Goal: Task Accomplishment & Management: Manage account settings

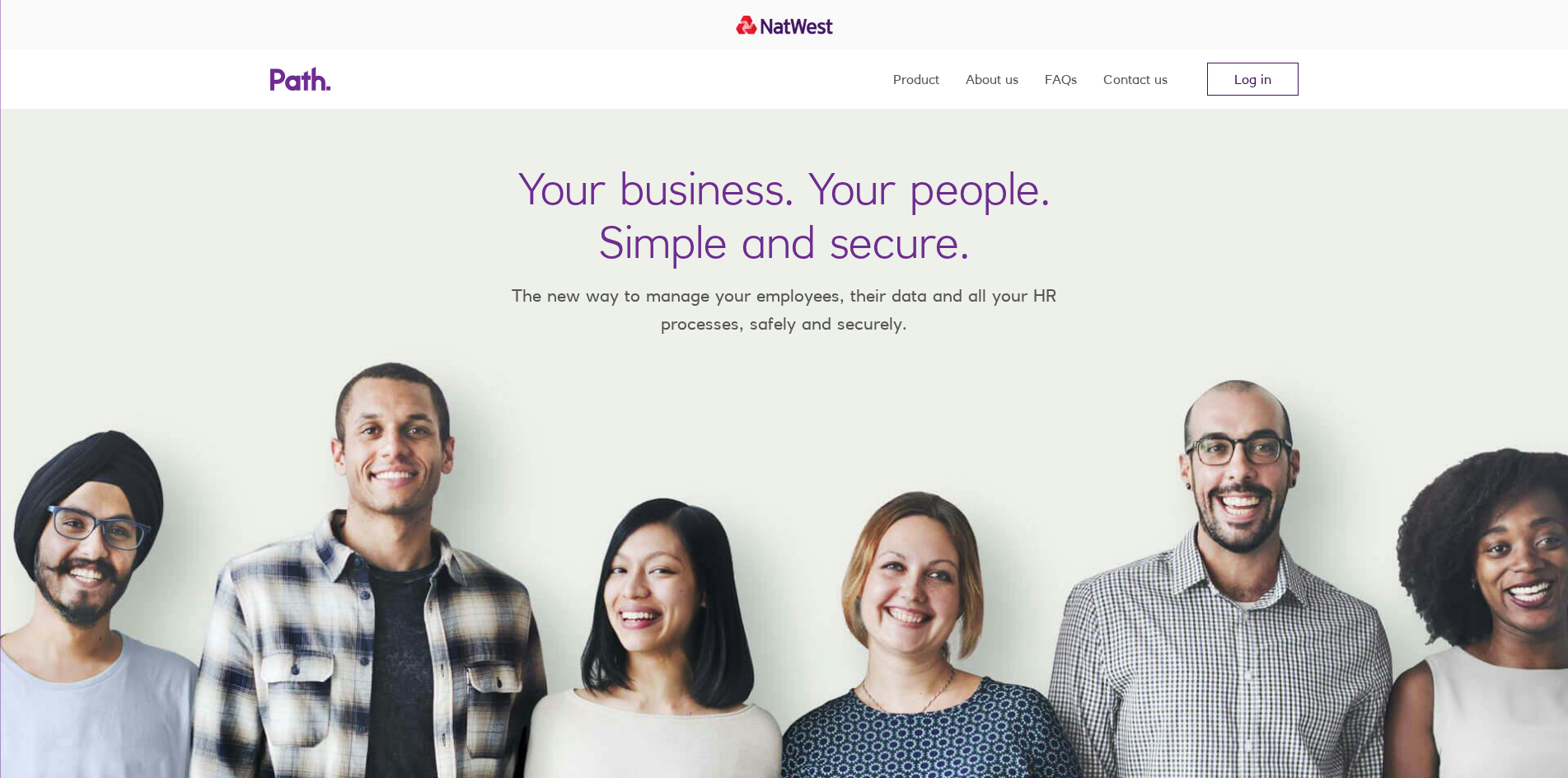
click at [1227, 77] on link "Log in" at bounding box center [1252, 79] width 91 height 33
click at [1281, 68] on link "Log in" at bounding box center [1252, 79] width 91 height 33
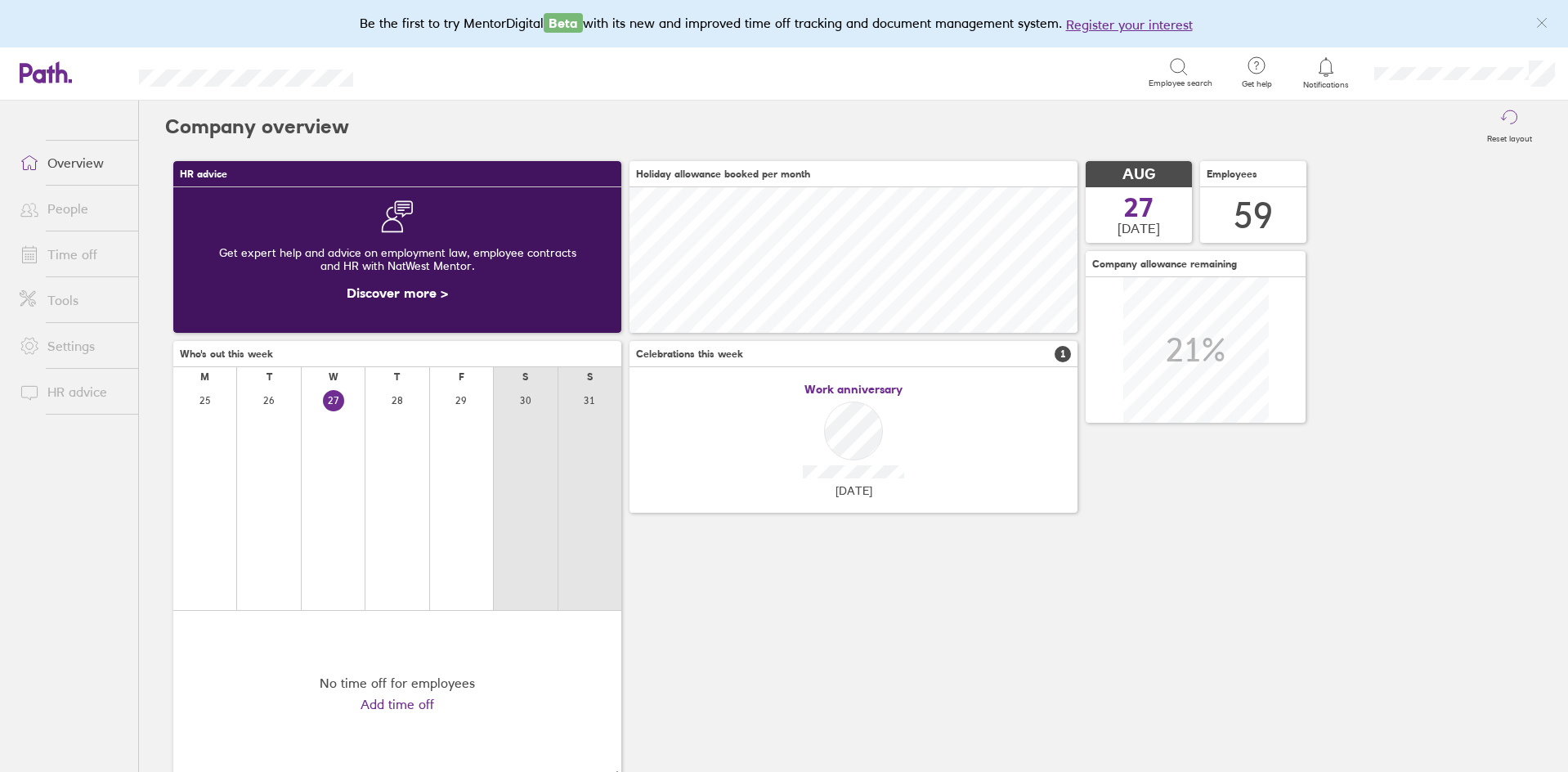
scroll to position [146, 448]
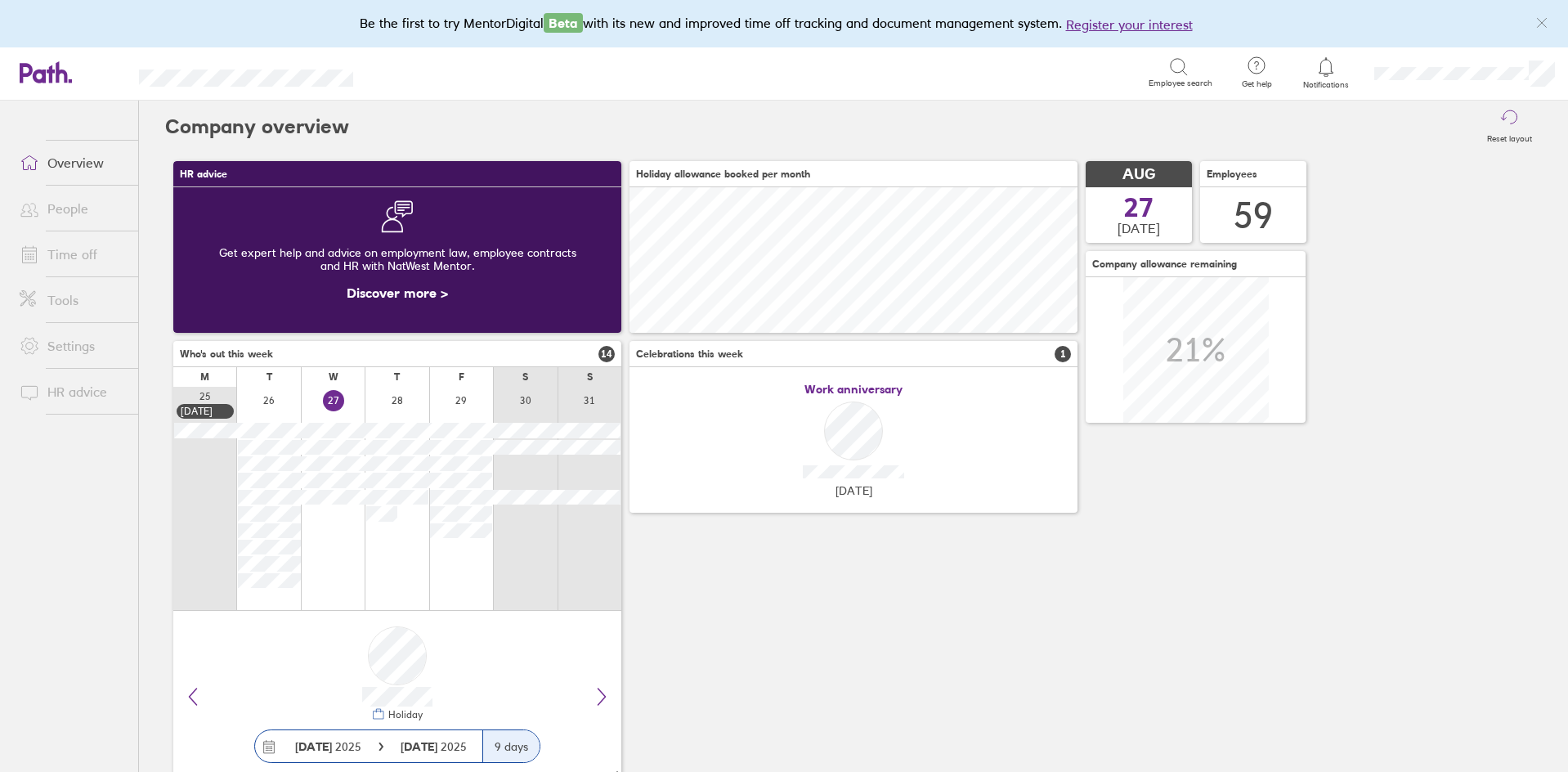
click at [108, 256] on link "Time off" at bounding box center [72, 254] width 131 height 32
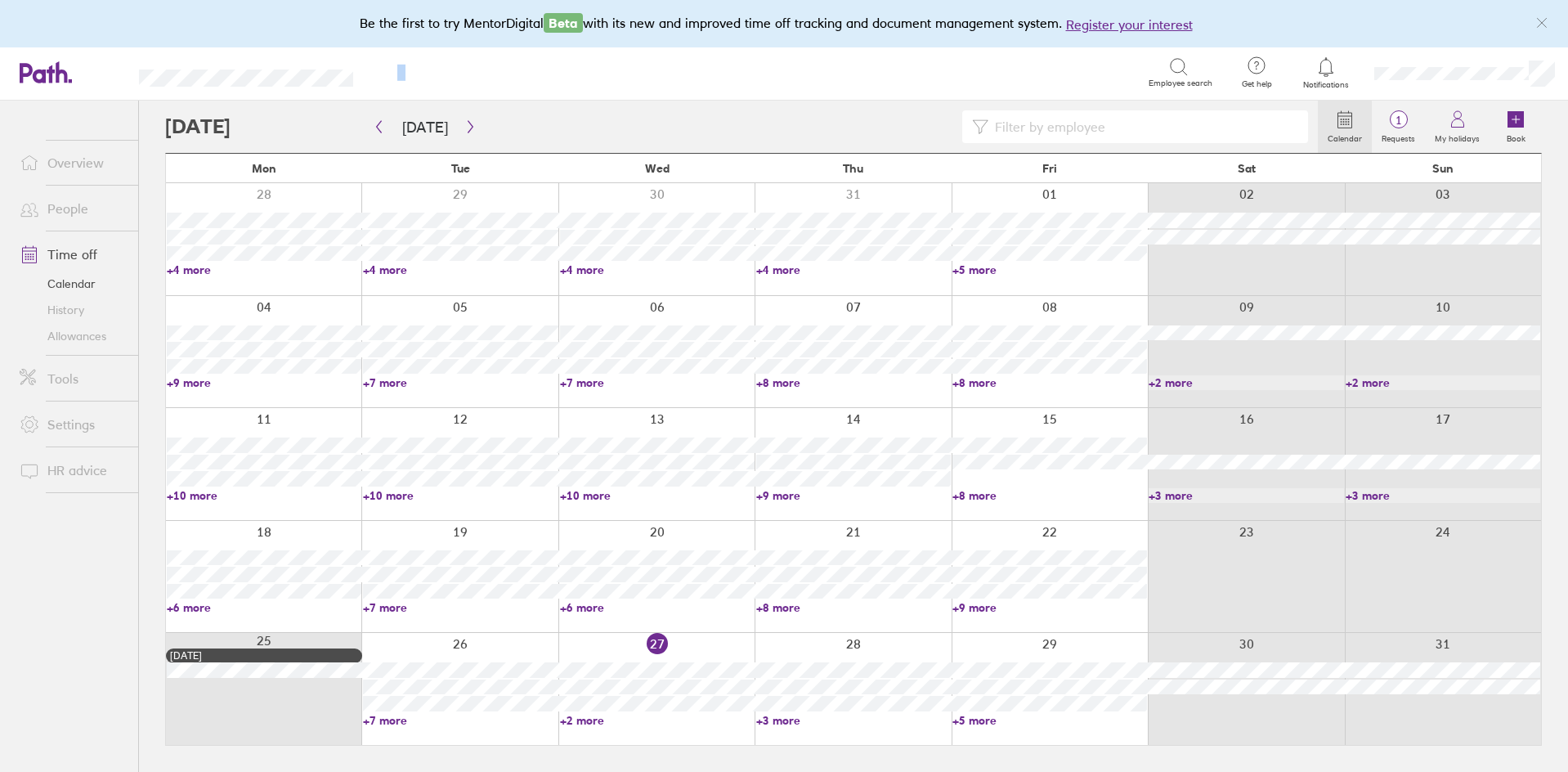
click at [407, 78] on header "Search Employee search Get help FAQs Contact us Notifications My profile Sign o…" at bounding box center [784, 74] width 1568 height 53
click at [407, 77] on div "Search" at bounding box center [419, 71] width 42 height 14
click at [150, 81] on header "Search Employee search Get help FAQs Contact us Notifications My profile Sign o…" at bounding box center [784, 74] width 1568 height 53
click at [165, 85] on header "Search Employee search Get help FAQs Contact us Notifications My profile Sign o…" at bounding box center [784, 74] width 1568 height 53
drag, startPoint x: 134, startPoint y: 85, endPoint x: 367, endPoint y: 72, distance: 233.4
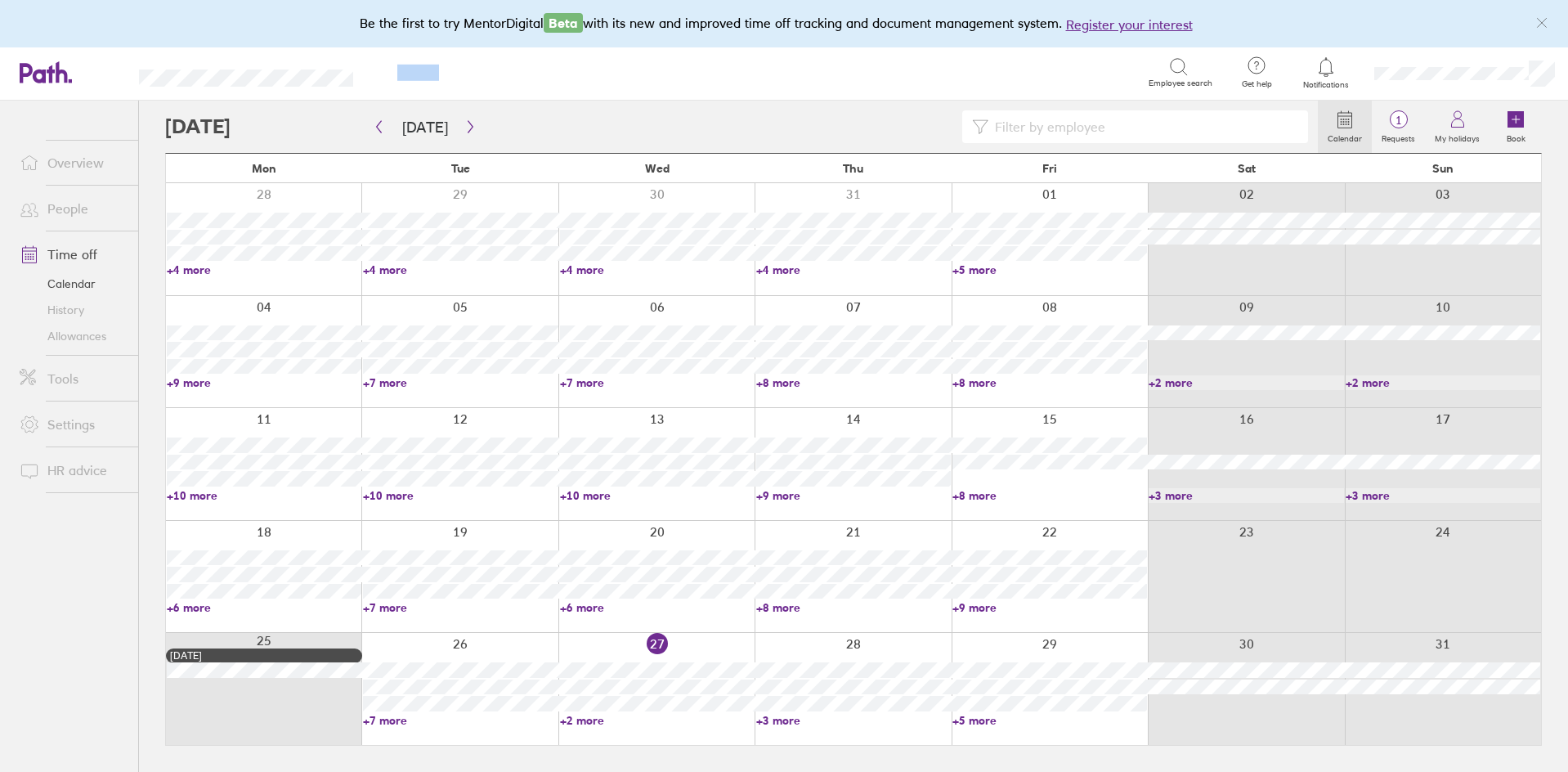
click at [367, 72] on header "Search Employee search Get help FAQs Contact us Notifications My profile Sign o…" at bounding box center [784, 74] width 1568 height 53
drag, startPoint x: 304, startPoint y: 89, endPoint x: 129, endPoint y: 85, distance: 175.0
click at [129, 85] on header "Search Employee search Get help FAQs Contact us Notifications My profile Sign o…" at bounding box center [784, 74] width 1568 height 53
click at [131, 83] on header "Search Employee search Get help FAQs Contact us Notifications My profile Sign o…" at bounding box center [784, 74] width 1568 height 53
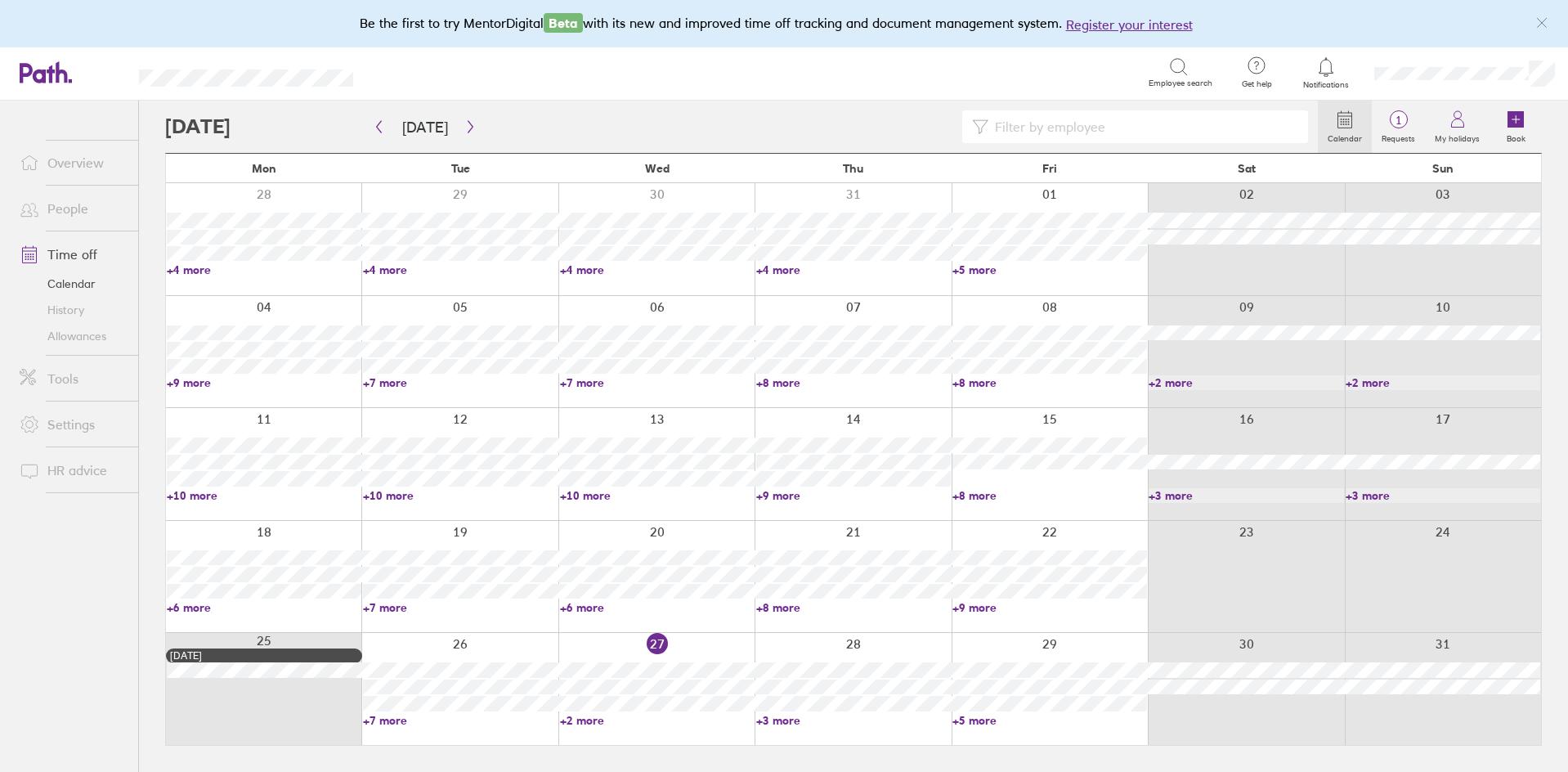
click at [363, 78] on header "Search Employee search Get help FAQs Contact us Notifications My profile Sign o…" at bounding box center [784, 74] width 1568 height 53
drag, startPoint x: 363, startPoint y: 78, endPoint x: 207, endPoint y: 67, distance: 156.4
click at [220, 66] on header "Search Employee search Get help FAQs Contact us Notifications My profile Sign o…" at bounding box center [784, 74] width 1568 height 53
click at [207, 67] on header "Search Employee search Get help FAQs Contact us Notifications My profile Sign o…" at bounding box center [784, 74] width 1568 height 53
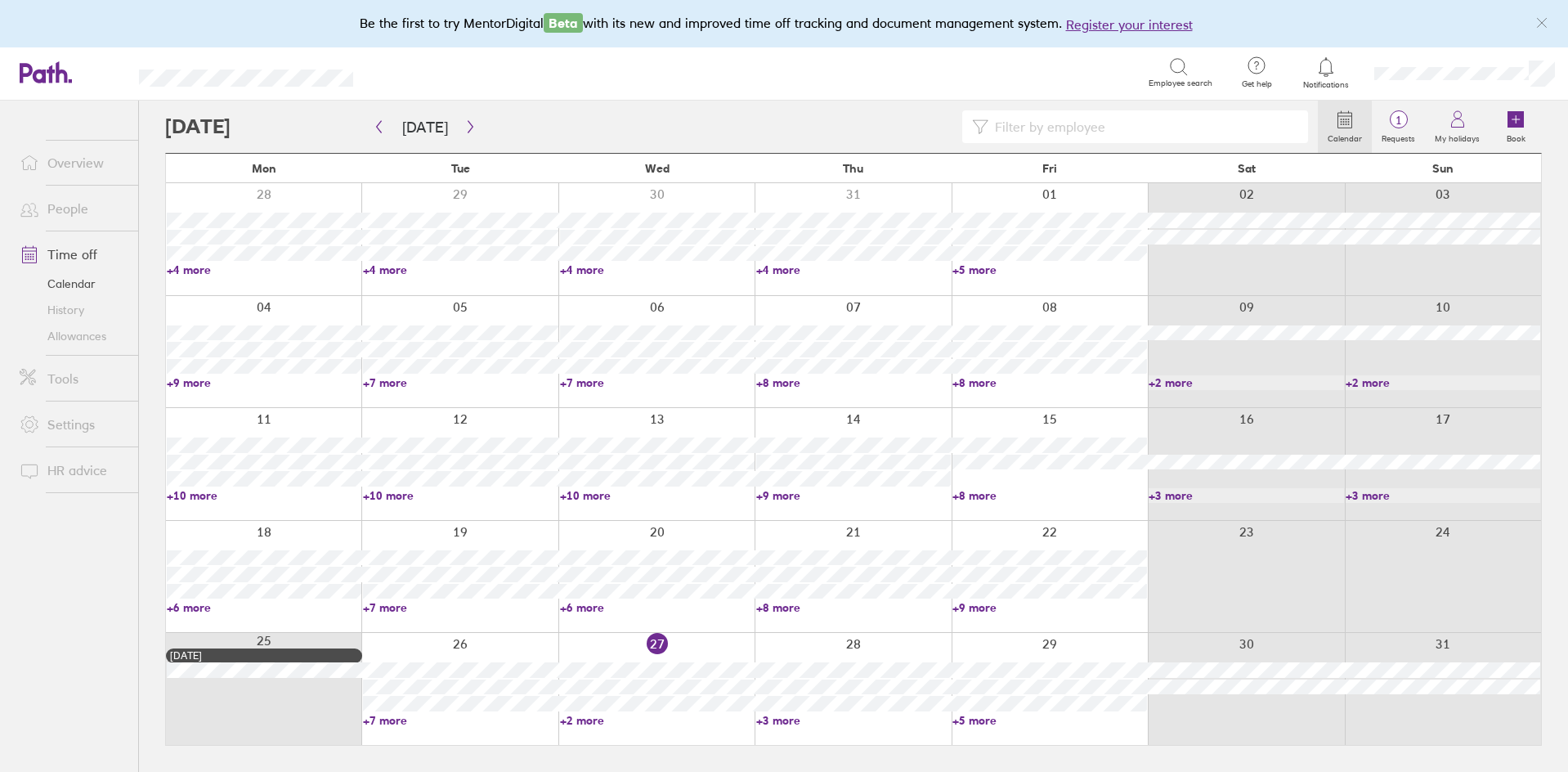
click at [284, 58] on header "Search Employee search Get help FAQs Contact us Notifications My profile Sign o…" at bounding box center [784, 74] width 1568 height 53
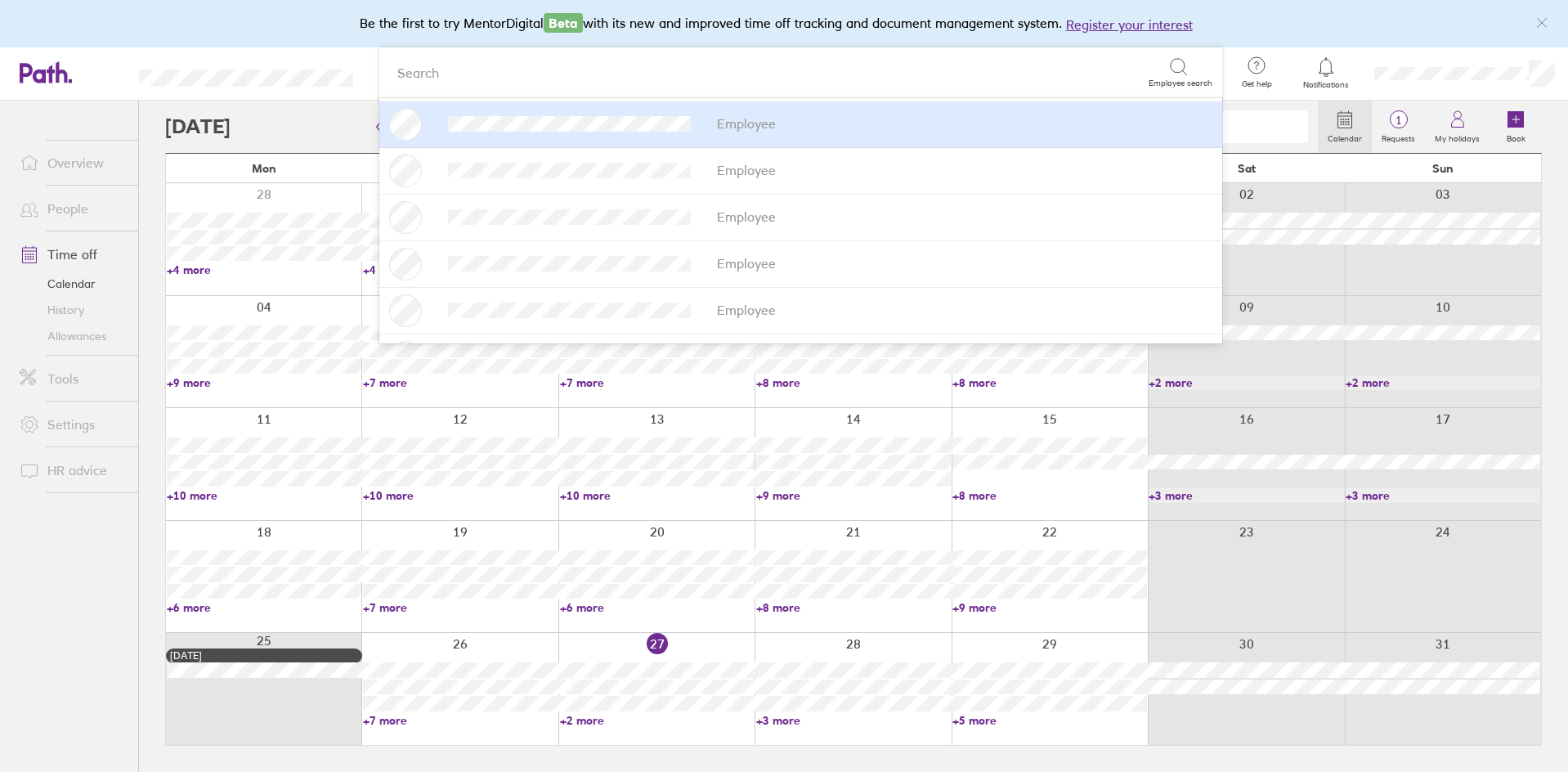
click at [130, 76] on header "Search Employee search Employee Employee Employee Employee Employee Employee Em…" at bounding box center [784, 74] width 1568 height 53
drag, startPoint x: 136, startPoint y: 76, endPoint x: 289, endPoint y: 56, distance: 154.3
click at [211, 60] on header "Search Employee search Employee Employee Employee Employee Employee Employee Em…" at bounding box center [784, 74] width 1568 height 53
click at [328, 56] on header "Search Employee search Employee Employee Employee Employee Employee Employee Em…" at bounding box center [784, 74] width 1568 height 53
drag, startPoint x: 350, startPoint y: 88, endPoint x: 328, endPoint y: 89, distance: 22.0
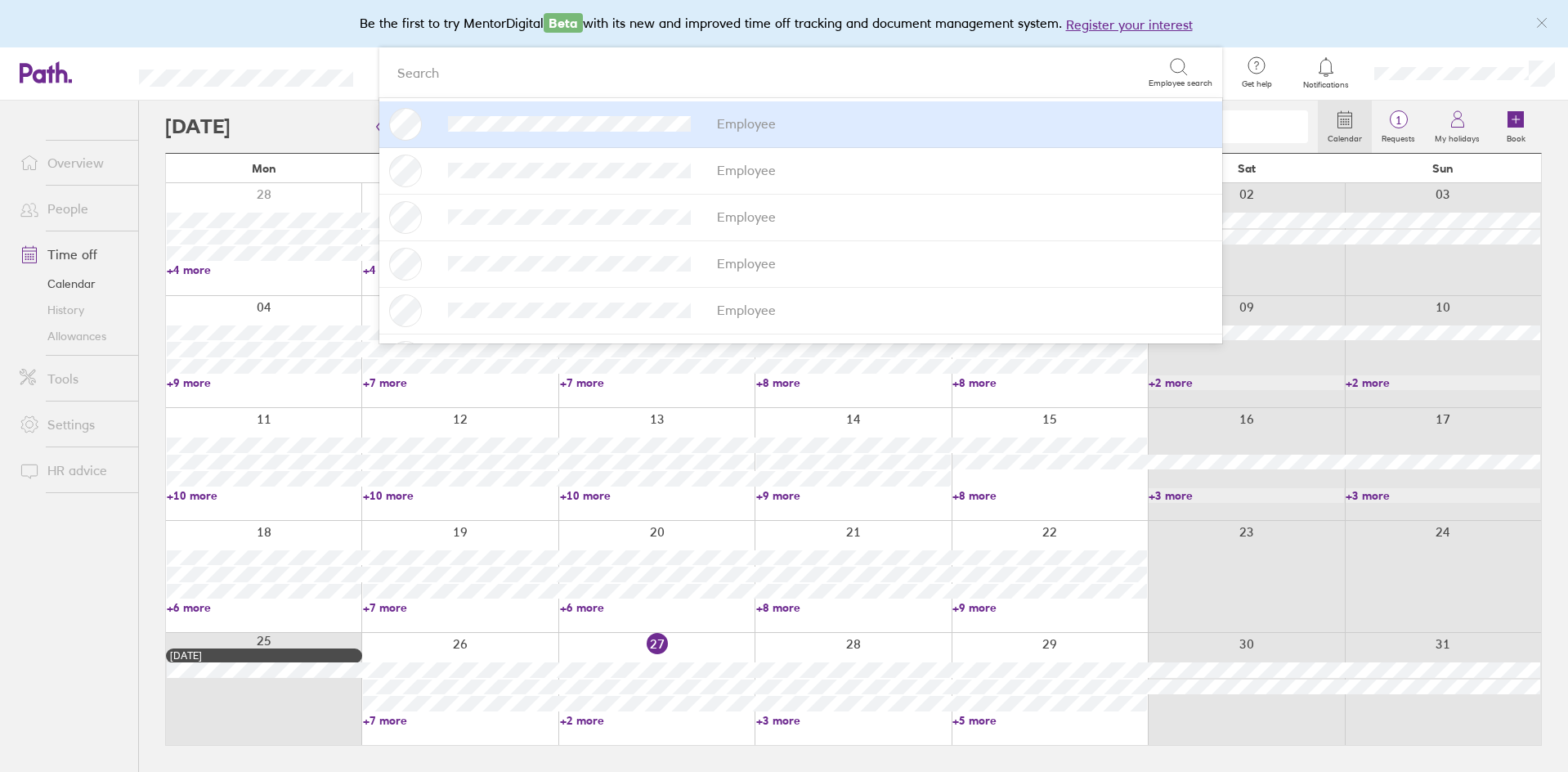
click at [328, 89] on header "Search Employee search Employee Employee Employee Employee Employee Employee Em…" at bounding box center [784, 74] width 1568 height 53
click at [138, 87] on header "Search Employee search Employee Employee Employee Employee Employee Employee Em…" at bounding box center [784, 74] width 1568 height 53
click at [292, 66] on header "Search Employee search Employee Employee Employee Employee Employee Employee Em…" at bounding box center [784, 74] width 1568 height 53
drag, startPoint x: 132, startPoint y: 76, endPoint x: 373, endPoint y: 69, distance: 241.1
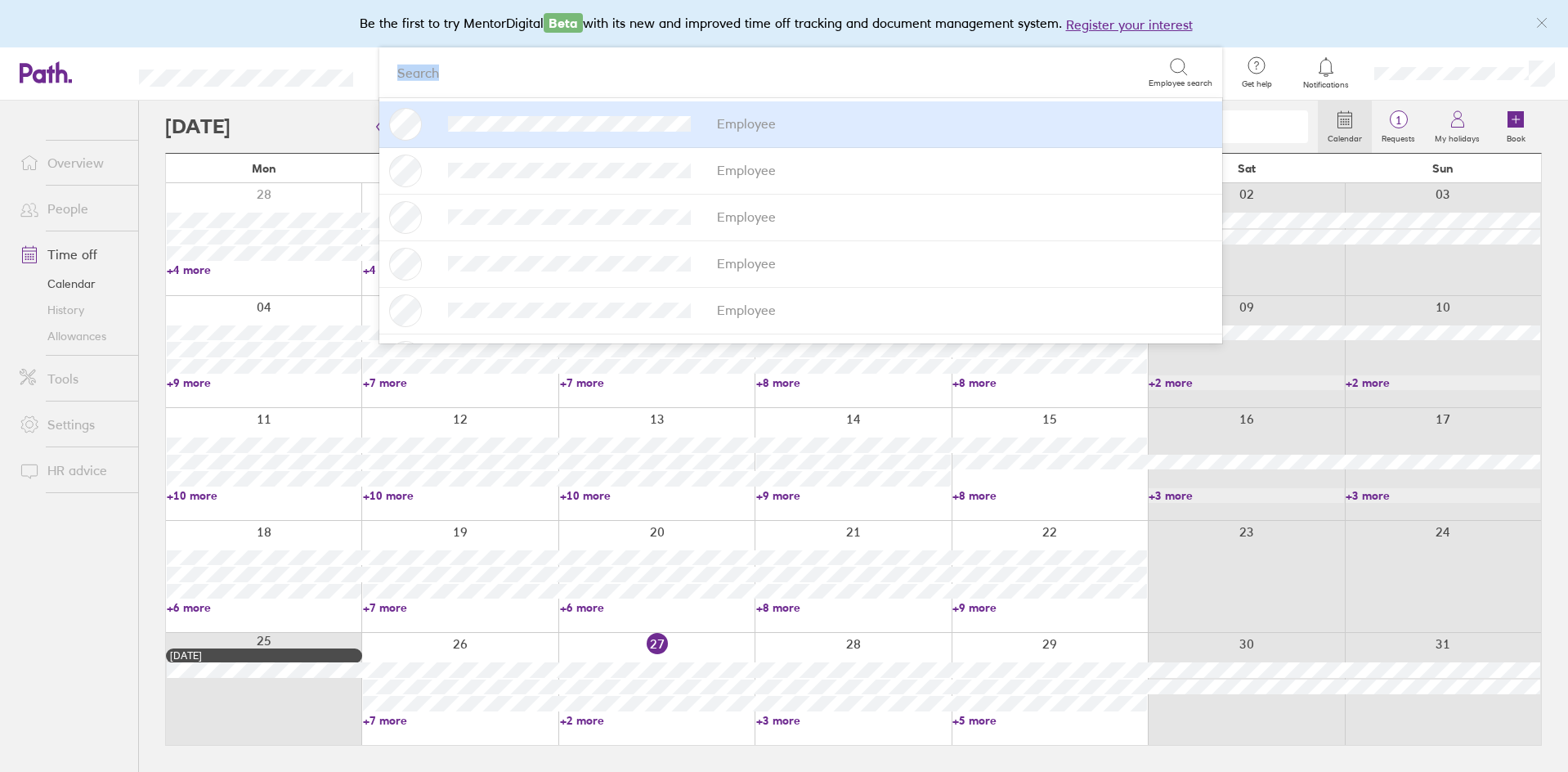
click at [373, 69] on header "Search Employee search Employee Employee Employee Employee Employee Employee Em…" at bounding box center [784, 74] width 1568 height 53
click at [360, 78] on header "Search Employee search Employee Employee Employee Employee Employee Employee Em…" at bounding box center [784, 74] width 1568 height 53
drag, startPoint x: 357, startPoint y: 78, endPoint x: 95, endPoint y: 85, distance: 262.1
click at [95, 85] on header "Search Employee search Employee Employee Employee Employee Employee Employee Em…" at bounding box center [784, 74] width 1568 height 53
click at [131, 76] on header "Search Employee search Employee Employee Employee Employee Employee Employee Em…" at bounding box center [784, 74] width 1568 height 53
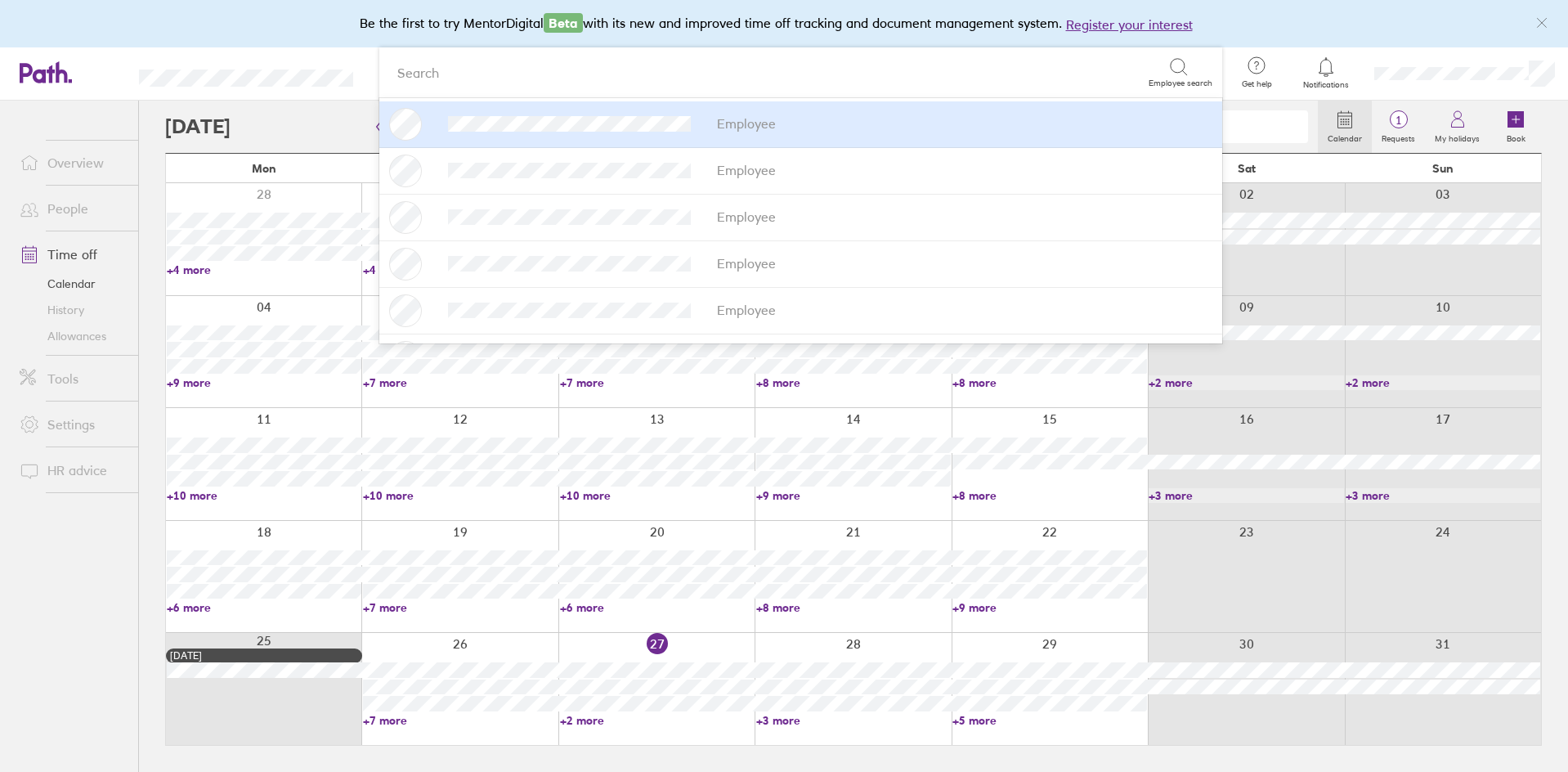
click at [135, 76] on header "Search Employee search Employee Employee Employee Employee Employee Employee Em…" at bounding box center [784, 74] width 1568 height 53
click at [354, 82] on header "Search Employee search Employee Employee Employee Employee Employee Employee Em…" at bounding box center [784, 74] width 1568 height 53
click at [204, 78] on header "Search Employee search Employee Employee Employee Employee Employee Employee Em…" at bounding box center [784, 74] width 1568 height 53
click at [282, 83] on header "Search Employee search Employee Employee Employee Employee Employee Employee Em…" at bounding box center [784, 74] width 1568 height 53
click at [343, 20] on div "Be the first to try MentorDigital Beta with its new and improved time off track…" at bounding box center [784, 24] width 1568 height 48
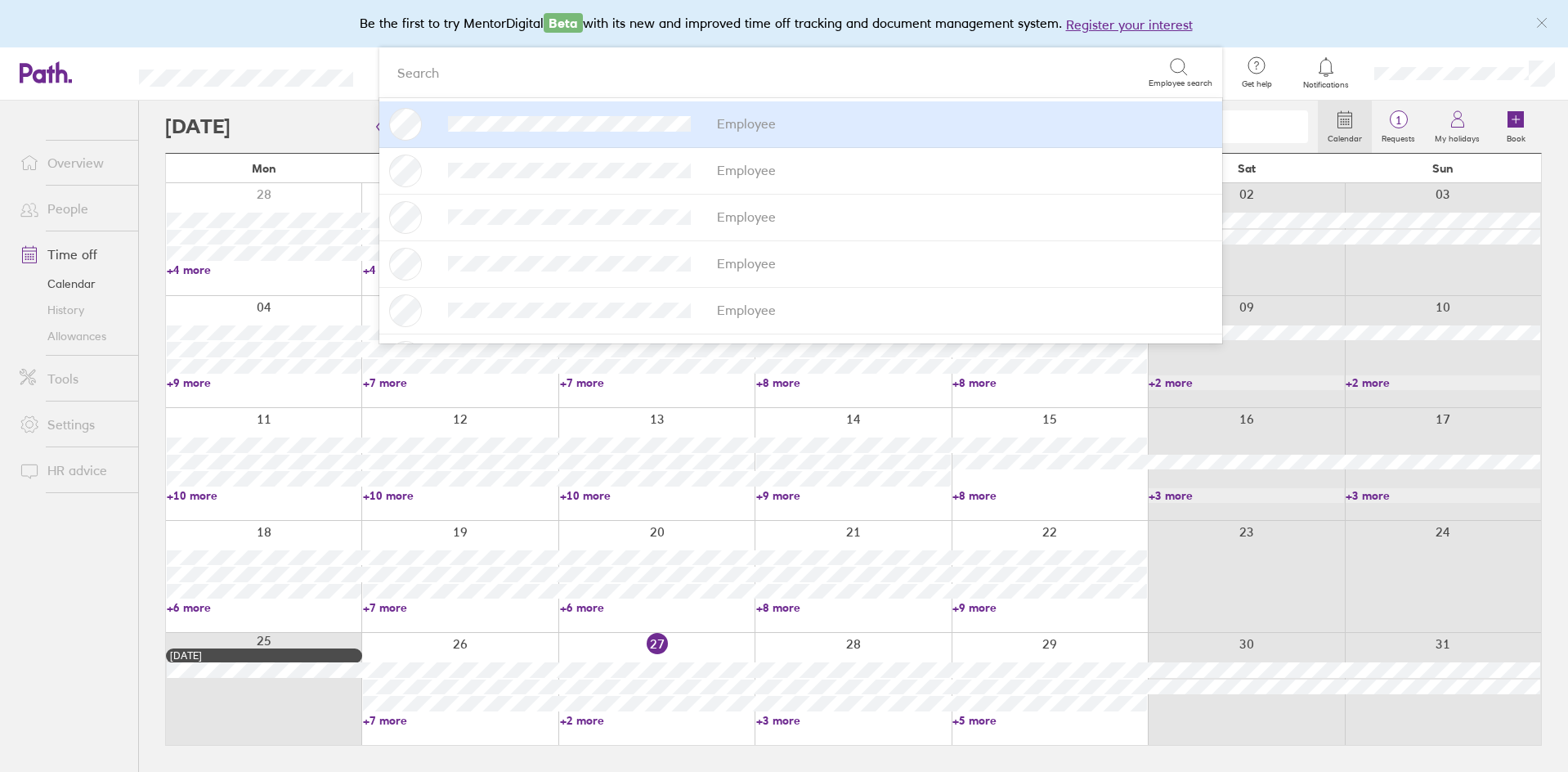
click at [1263, 21] on div "Be the first to try MentorDigital Beta with its new and improved time off track…" at bounding box center [784, 24] width 1568 height 48
click at [1389, 113] on link "1 Requests" at bounding box center [1399, 127] width 53 height 52
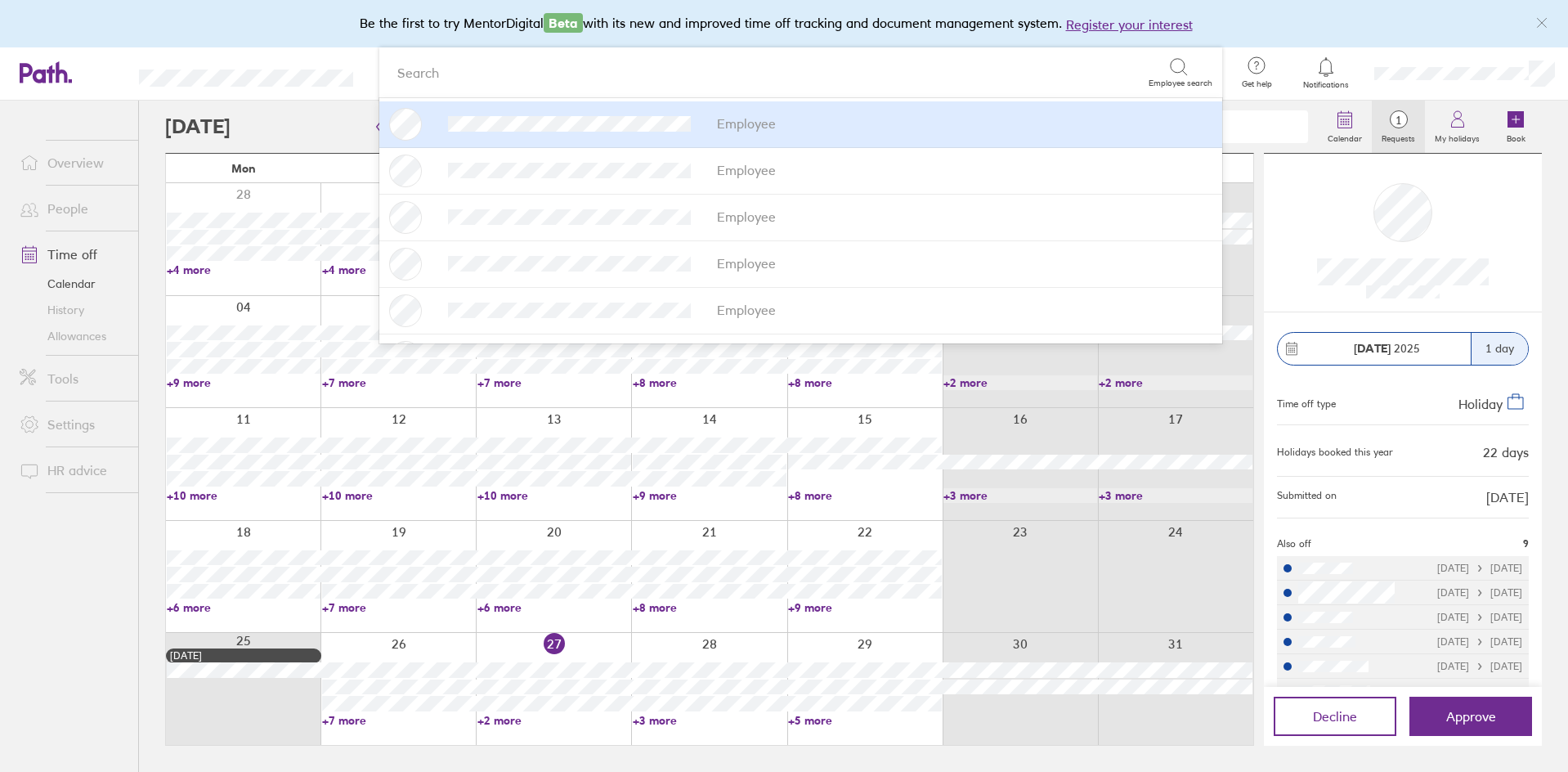
click at [1361, 222] on div at bounding box center [1402, 231] width 252 height 130
click at [245, 83] on header "Search Employee search Employee Employee Employee Employee Employee Employee Em…" at bounding box center [784, 74] width 1568 height 53
click at [284, 84] on header "Search Employee search Employee Employee Employee Employee Employee Employee Em…" at bounding box center [784, 74] width 1568 height 53
click at [271, 81] on header "Search Employee search Employee Employee Employee Employee Employee Employee Em…" at bounding box center [784, 74] width 1568 height 53
click at [241, 79] on header "Search Employee search Employee Employee Employee Employee Employee Employee Em…" at bounding box center [784, 74] width 1568 height 53
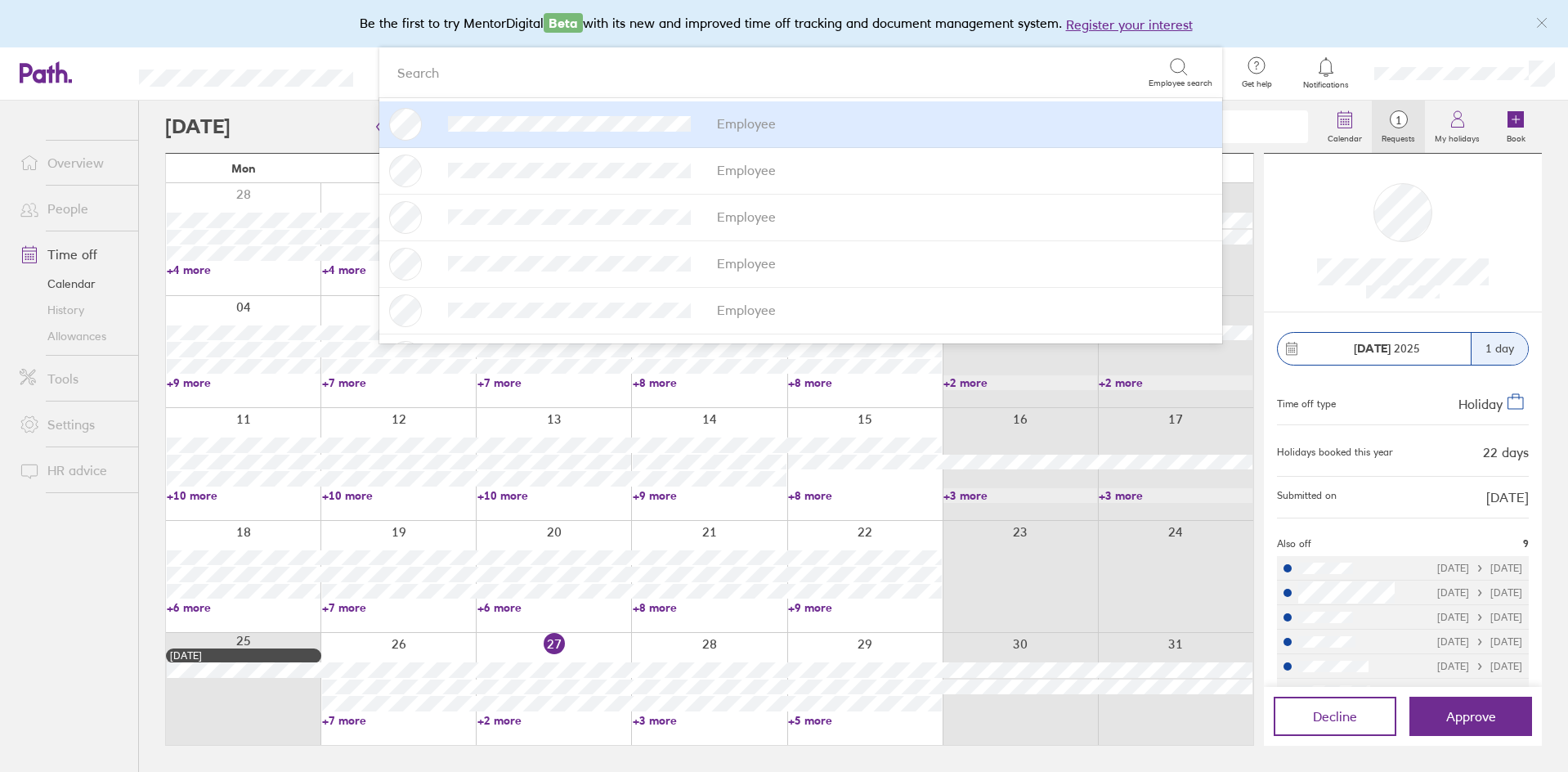
click at [1443, 242] on div at bounding box center [1402, 231] width 252 height 130
click at [360, 76] on header "Search Employee search Employee Employee Employee Employee Employee Employee Em…" at bounding box center [784, 74] width 1568 height 53
click at [232, 69] on header "Search Employee search Employee Employee Employee Employee Employee Employee Em…" at bounding box center [784, 74] width 1568 height 53
click at [230, 69] on header "Search Employee search Employee Employee Employee Employee Employee Employee Em…" at bounding box center [784, 74] width 1568 height 53
click at [282, 84] on header "Search Employee search Employee Employee Employee Employee Employee Employee Em…" at bounding box center [784, 74] width 1568 height 53
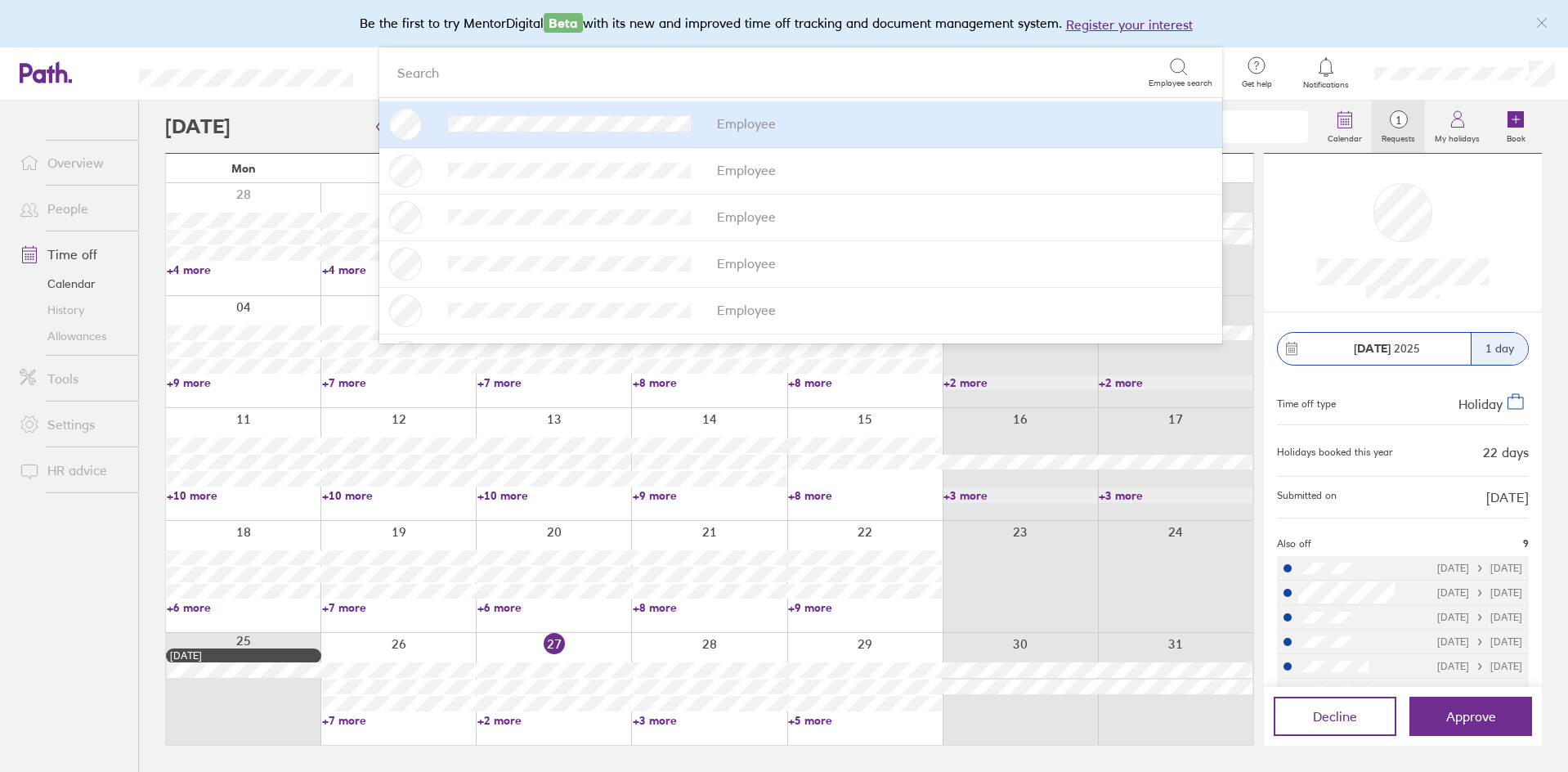
drag, startPoint x: 353, startPoint y: 79, endPoint x: 106, endPoint y: 84, distance: 247.1
click at [106, 84] on header "Search Employee search Employee Employee Employee Employee Employee Employee Em…" at bounding box center [784, 74] width 1568 height 53
click at [125, 88] on header "Search Employee search Employee Employee Employee Employee Employee Employee Em…" at bounding box center [784, 74] width 1568 height 53
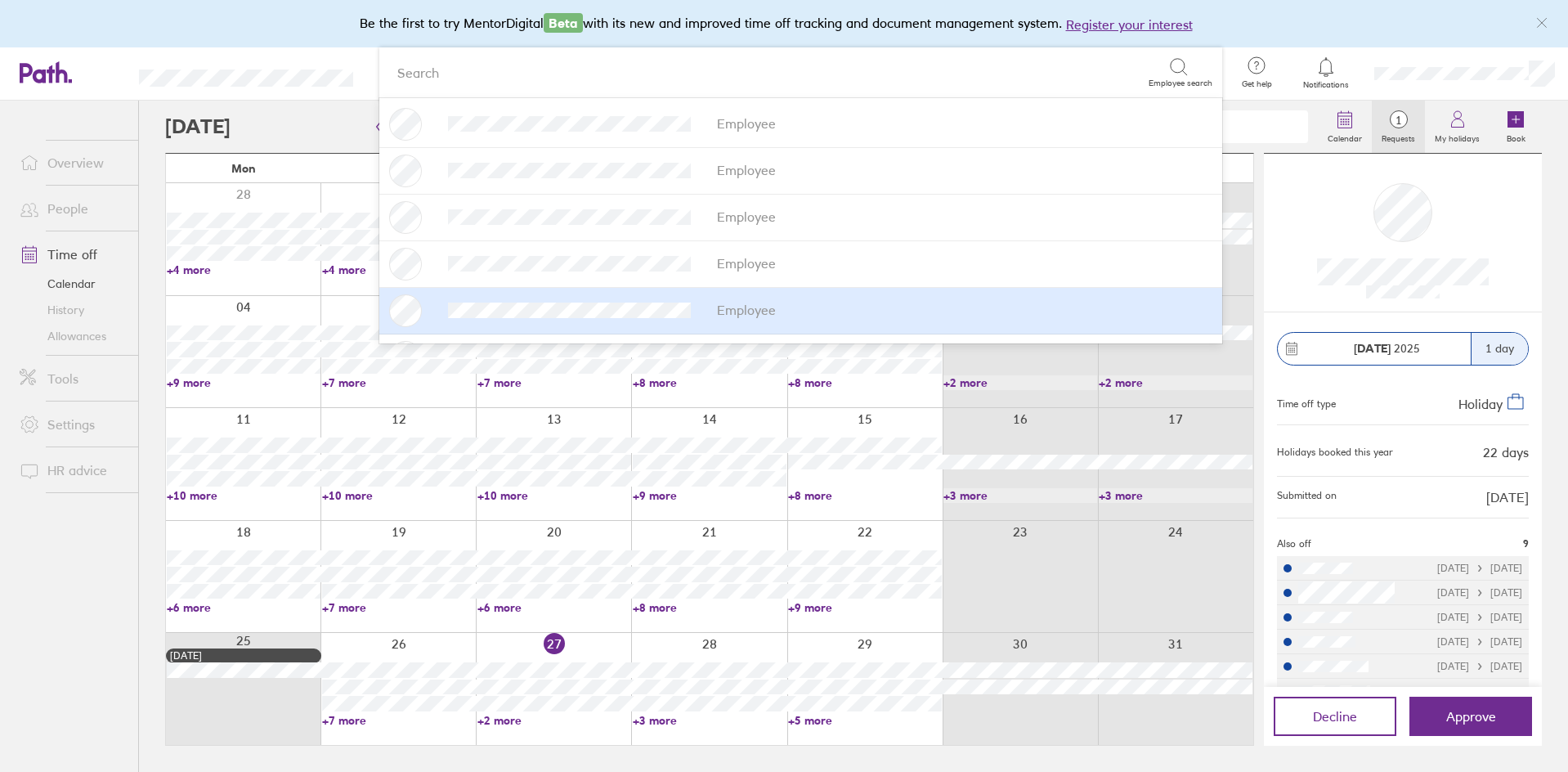
click at [1470, 172] on div at bounding box center [1402, 231] width 252 height 130
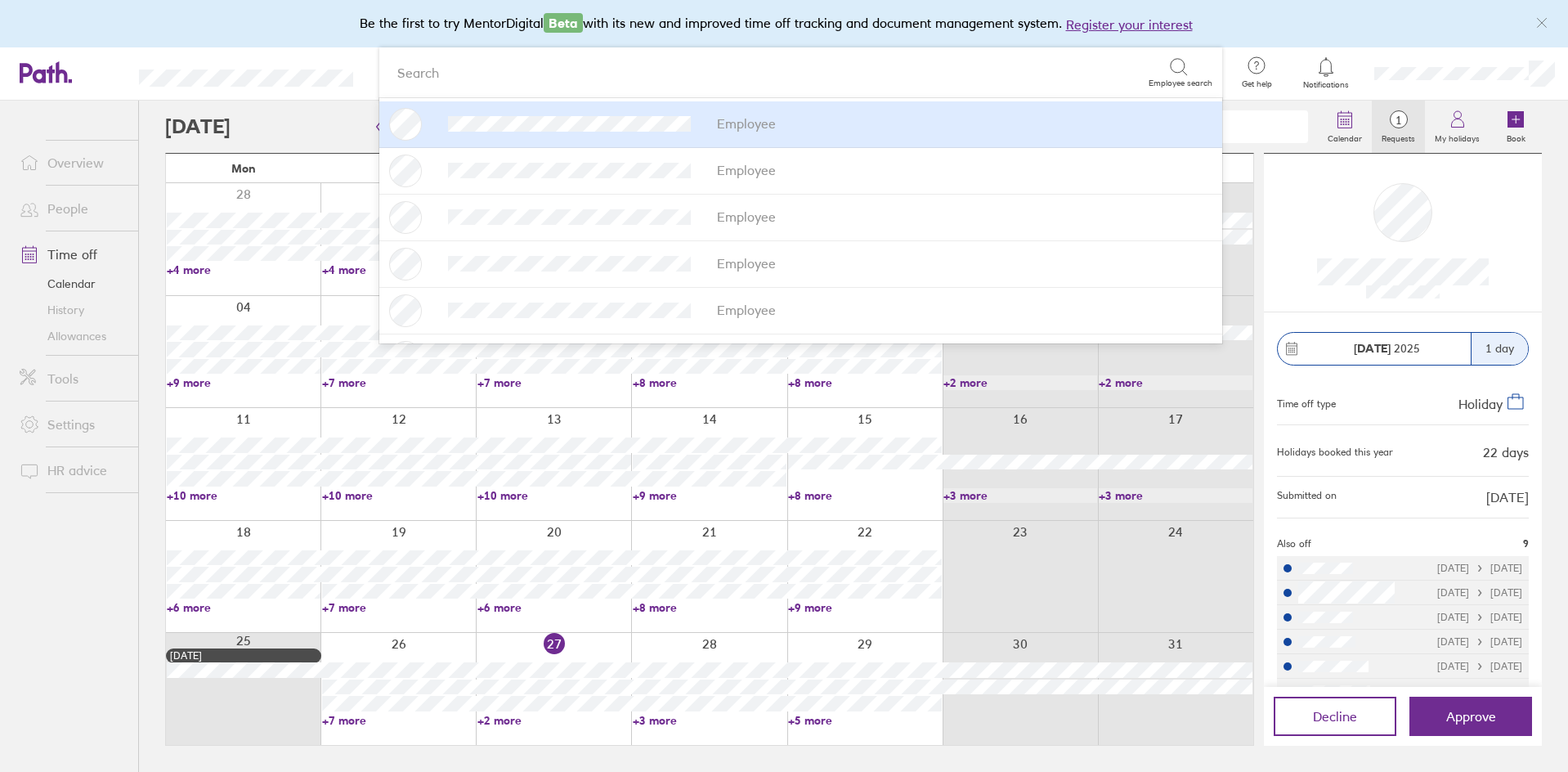
click at [259, 57] on header "Search Employee search Employee Employee Employee Employee Employee Employee Em…" at bounding box center [784, 74] width 1568 height 53
click at [317, 64] on header "Search Employee search Employee Employee Employee Employee Employee Employee Em…" at bounding box center [784, 74] width 1568 height 53
click at [1326, 32] on div "Be the first to try MentorDigital Beta with its new and improved time off track…" at bounding box center [784, 24] width 1568 height 48
click at [265, 56] on header "Search Employee search Employee Employee Employee Employee Employee Employee Em…" at bounding box center [784, 74] width 1568 height 53
click at [90, 290] on link "Calendar" at bounding box center [72, 283] width 131 height 26
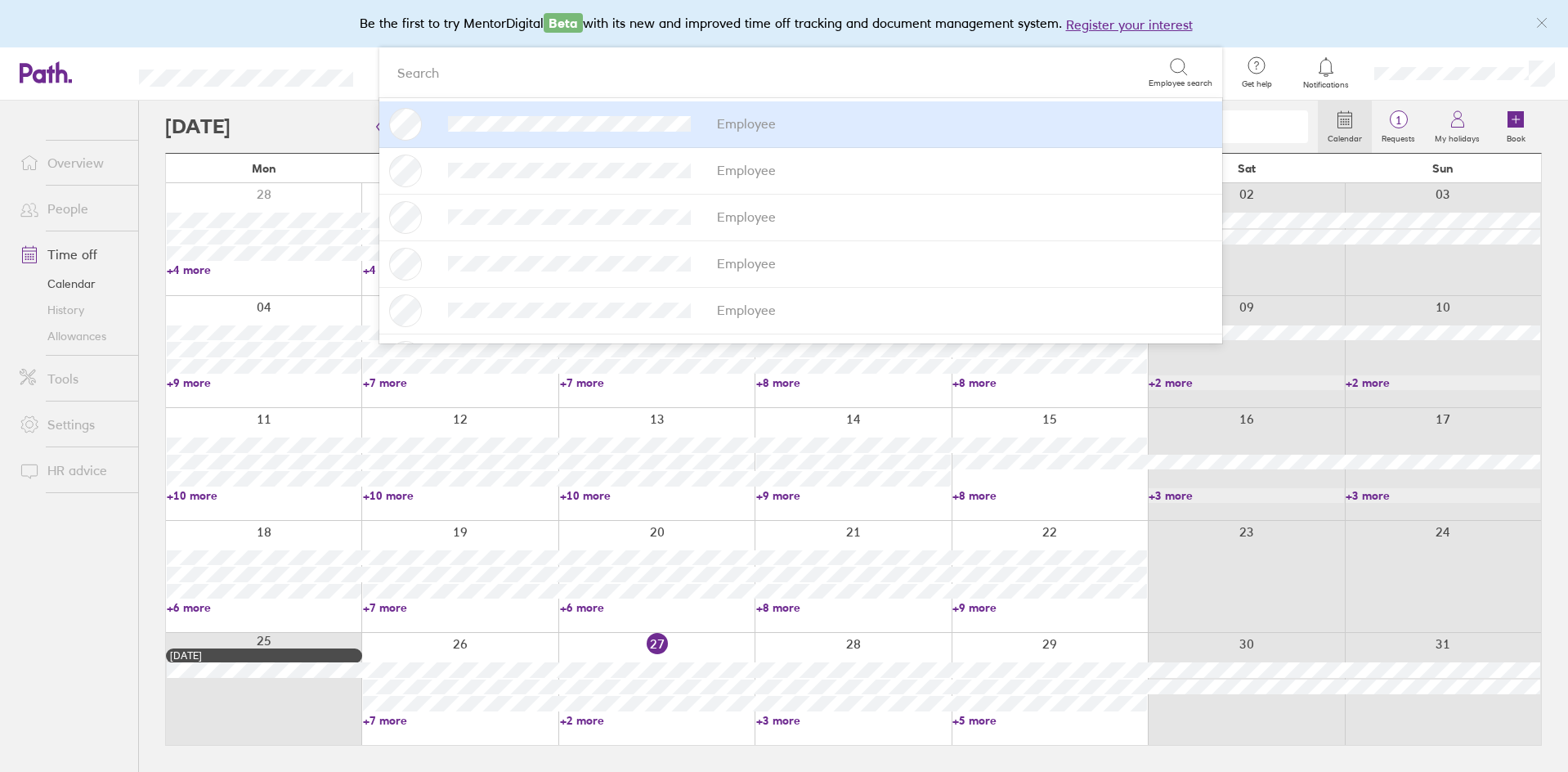
click at [631, 81] on div "Search" at bounding box center [769, 72] width 759 height 26
type input "[PERSON_NAME]"
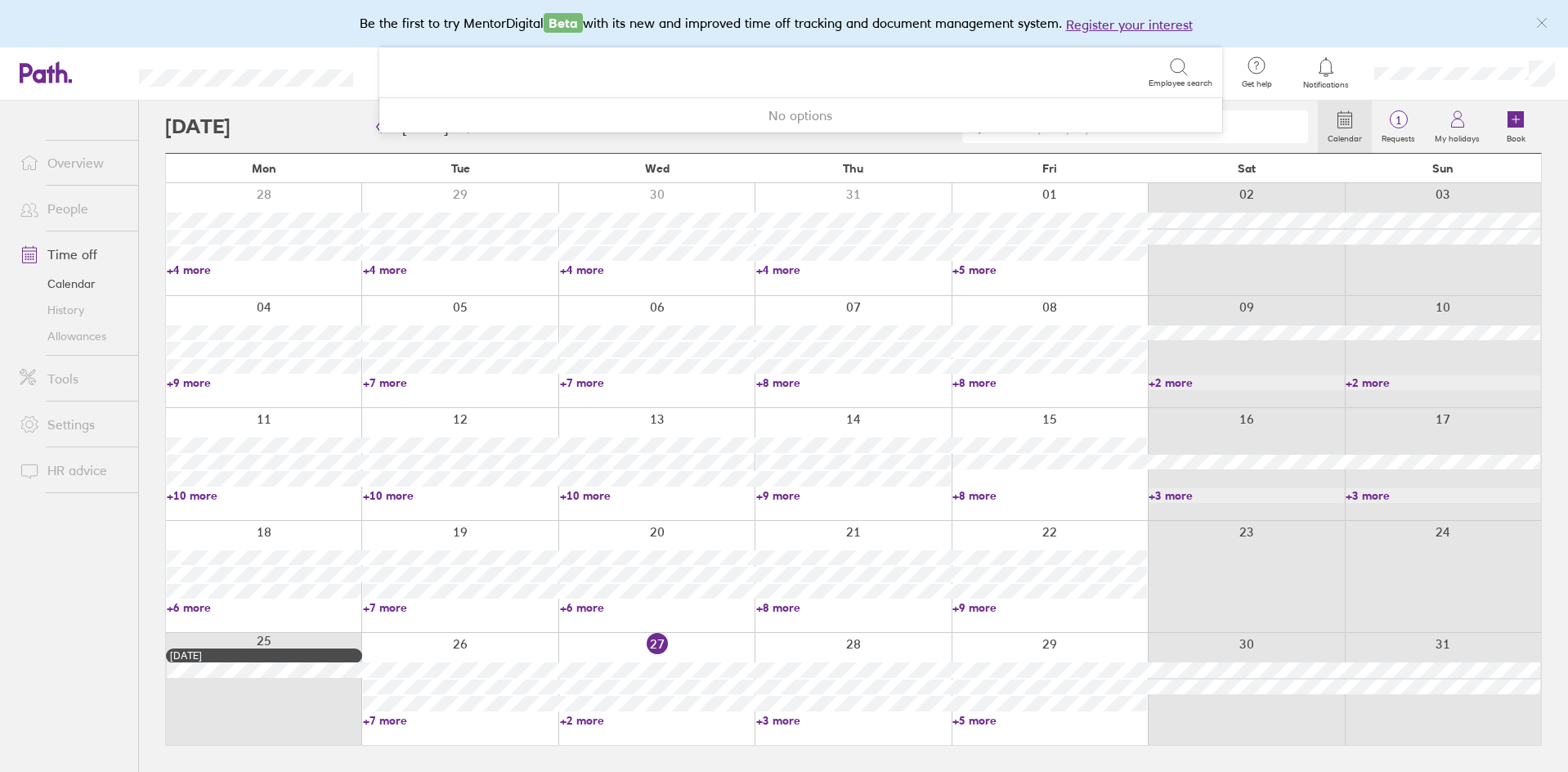
click at [345, 76] on header "0 results available for search term [PERSON_NAME]. Use Up and Down to choose op…" at bounding box center [784, 74] width 1568 height 53
click at [473, 78] on div "Search" at bounding box center [769, 72] width 759 height 26
click at [377, 78] on header "59 results available. Use Up and Down to choose options, press Enter to select …" at bounding box center [784, 74] width 1568 height 53
click at [464, 72] on div "Search" at bounding box center [769, 72] width 759 height 26
click at [350, 78] on header "2 results available for search term MICH. Use Up and Down to choose options, pr…" at bounding box center [784, 74] width 1568 height 53
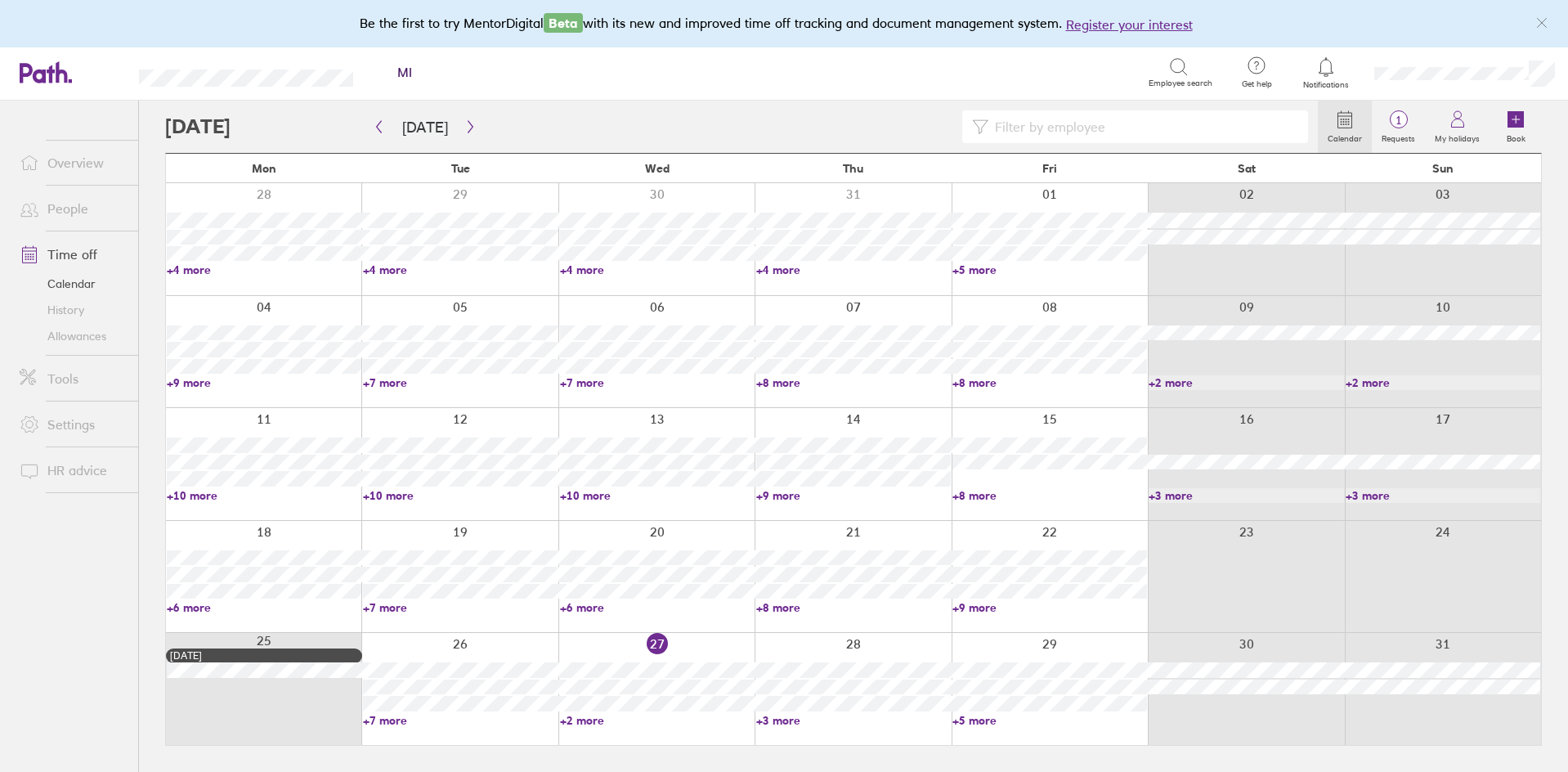
type input "M"
click at [464, 127] on icon "button" at bounding box center [470, 127] width 12 height 13
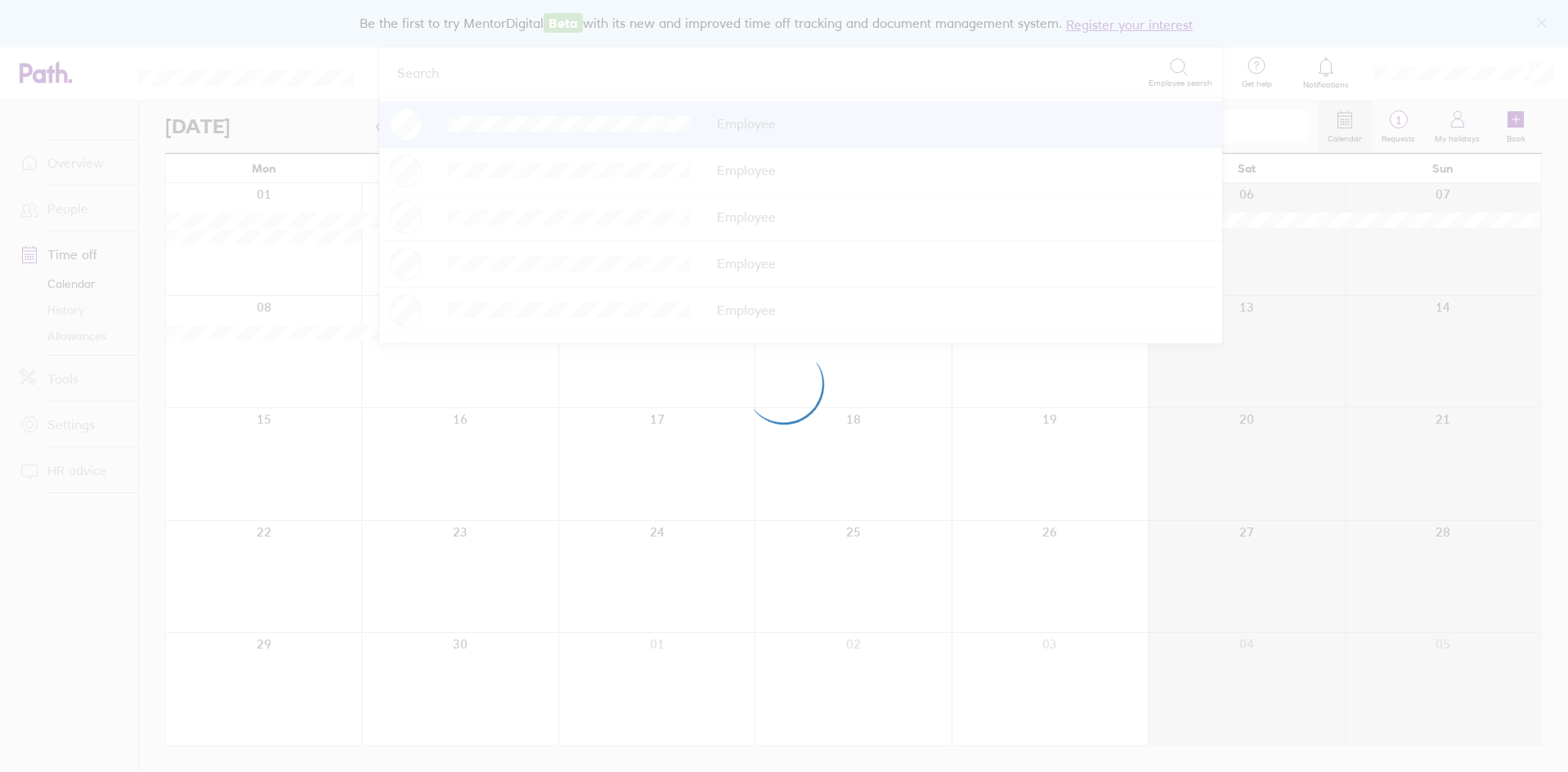
click at [217, 17] on div at bounding box center [784, 386] width 1568 height 772
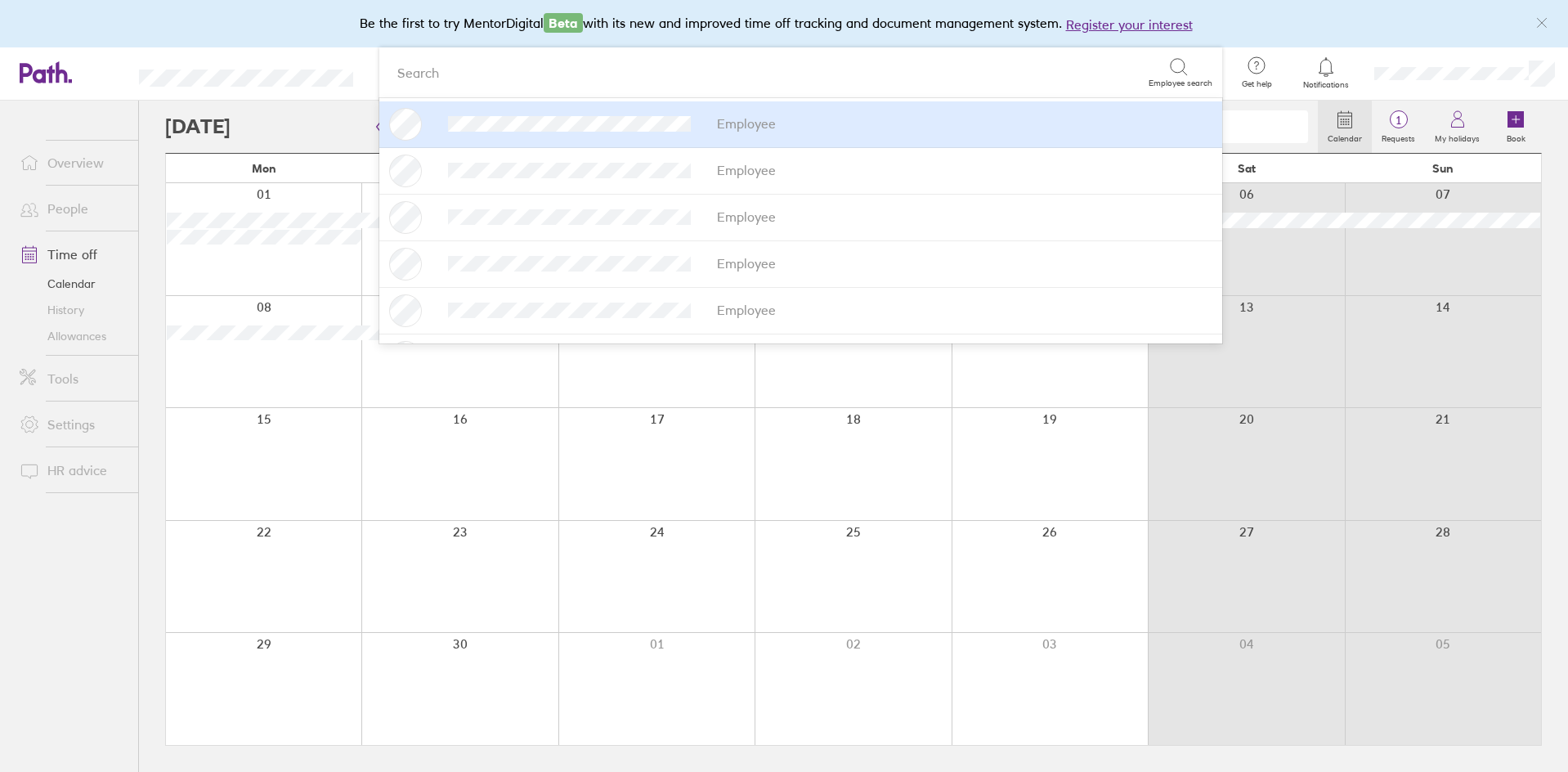
click at [1275, 29] on div "Be the first to try MentorDigital Beta with its new and improved time off track…" at bounding box center [784, 24] width 1568 height 48
click at [1408, 128] on icon at bounding box center [1399, 119] width 20 height 20
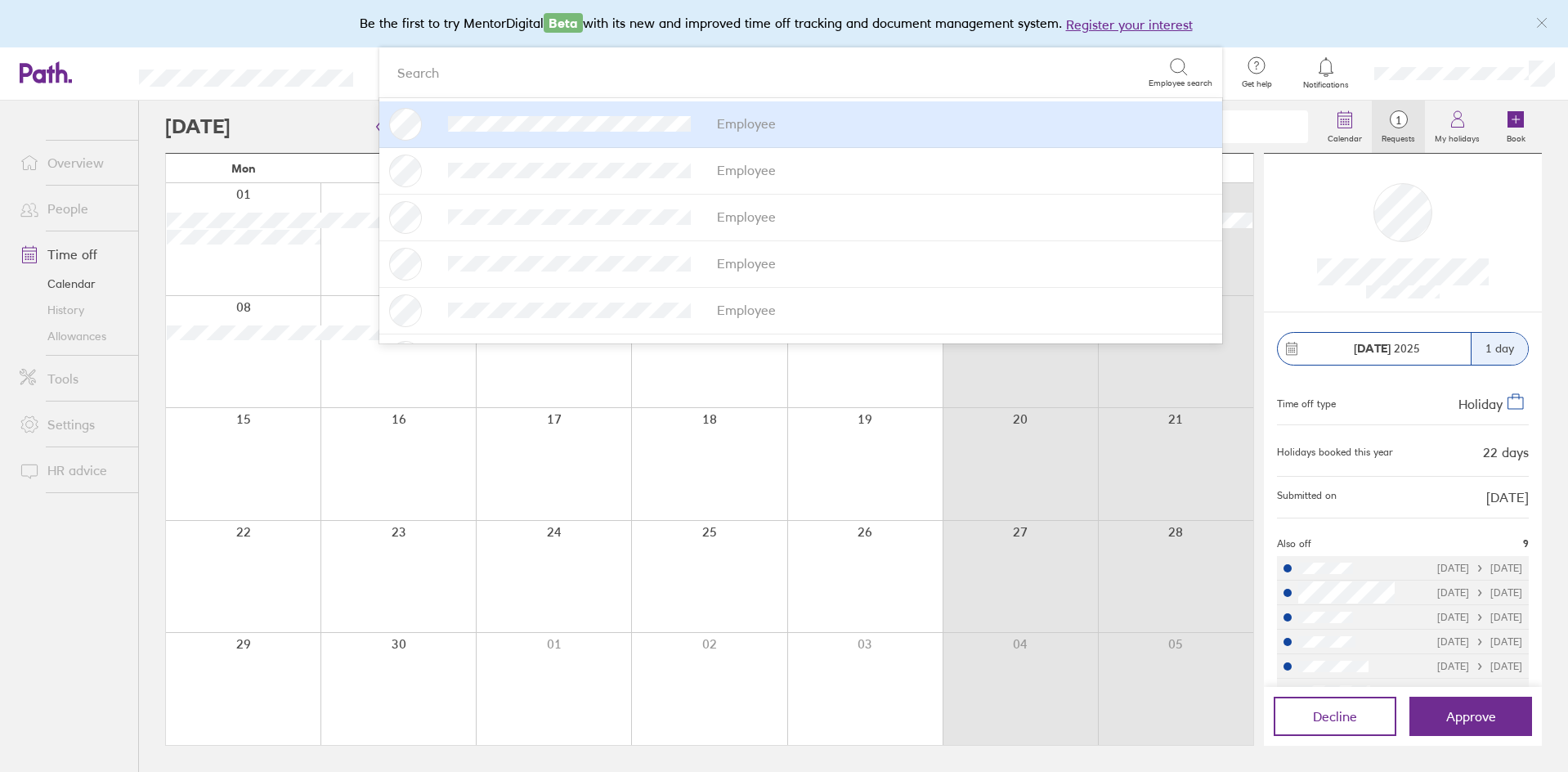
click at [593, 75] on div "Search" at bounding box center [769, 72] width 759 height 26
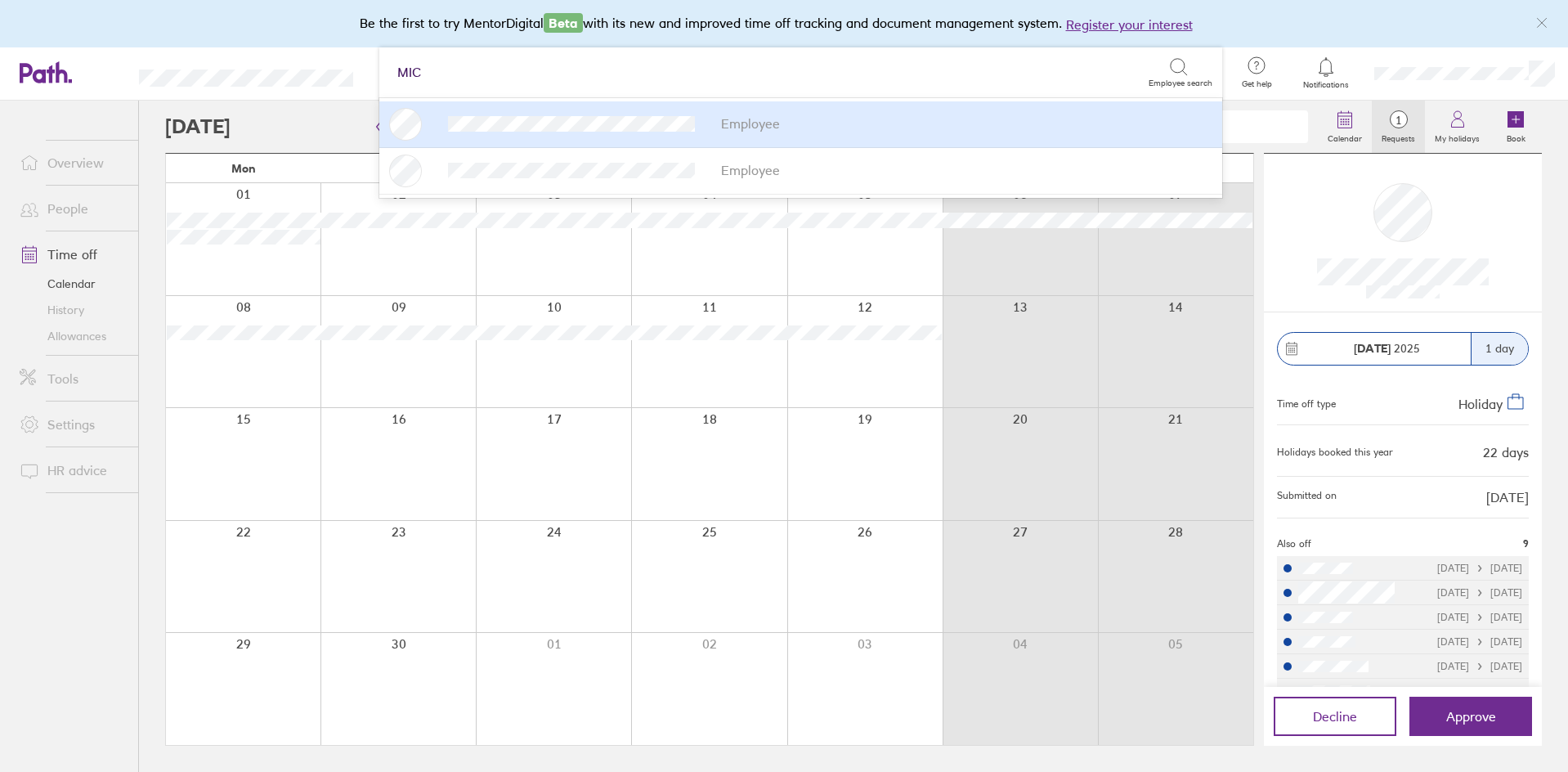
type input "MICH"
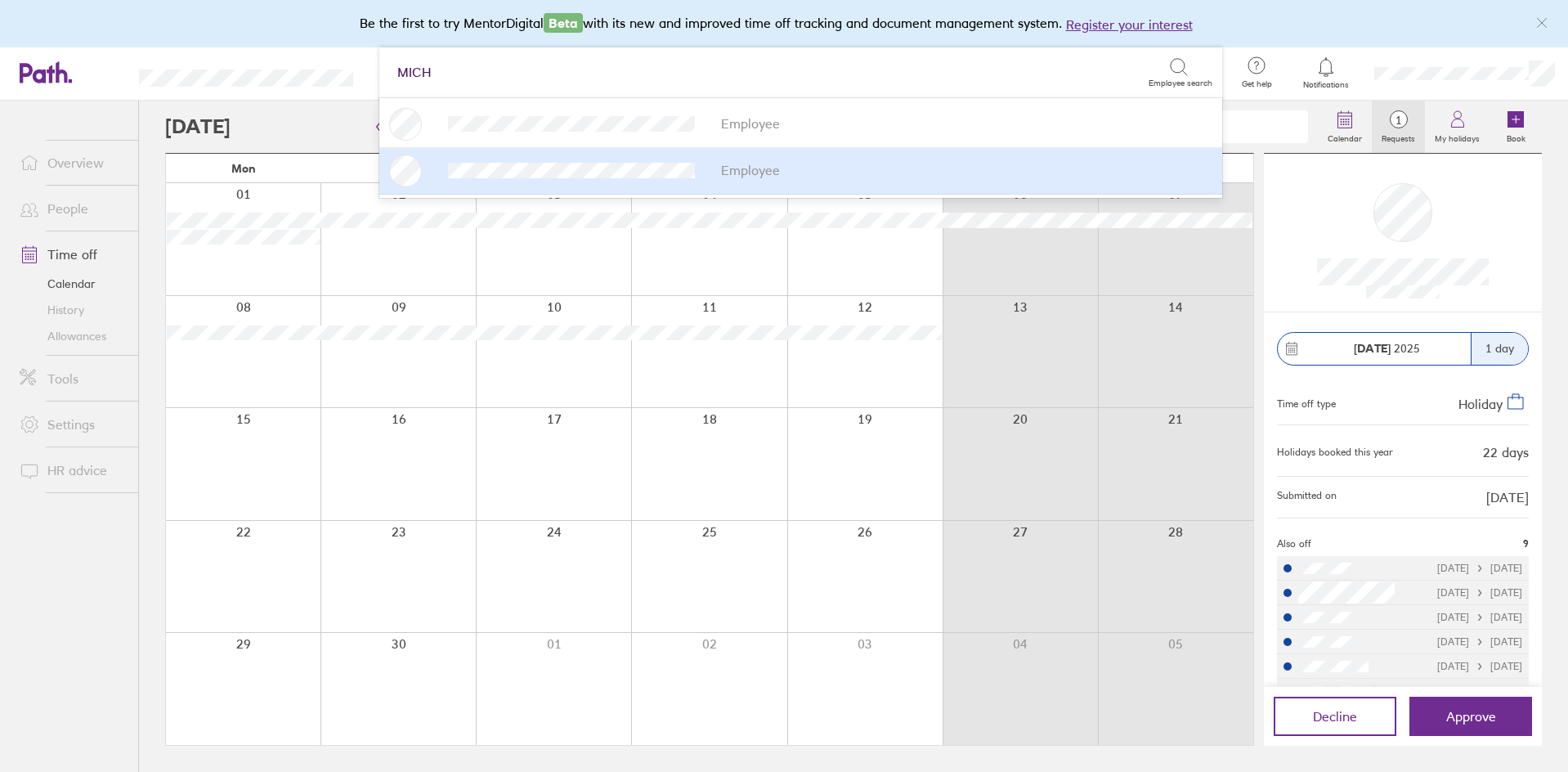
click at [539, 179] on div "Employee" at bounding box center [800, 170] width 823 height 32
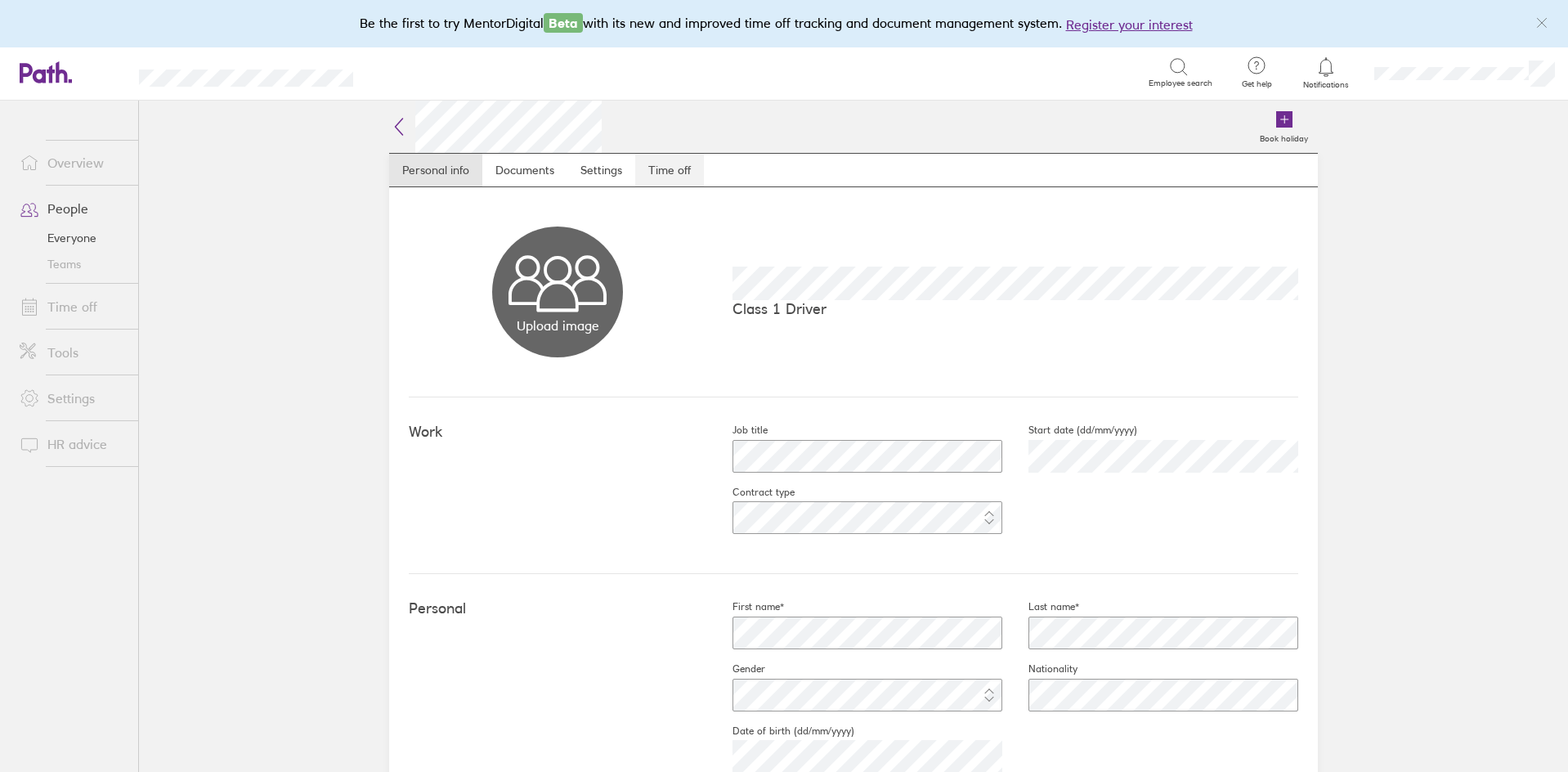
click at [642, 168] on link "Time off" at bounding box center [670, 170] width 69 height 32
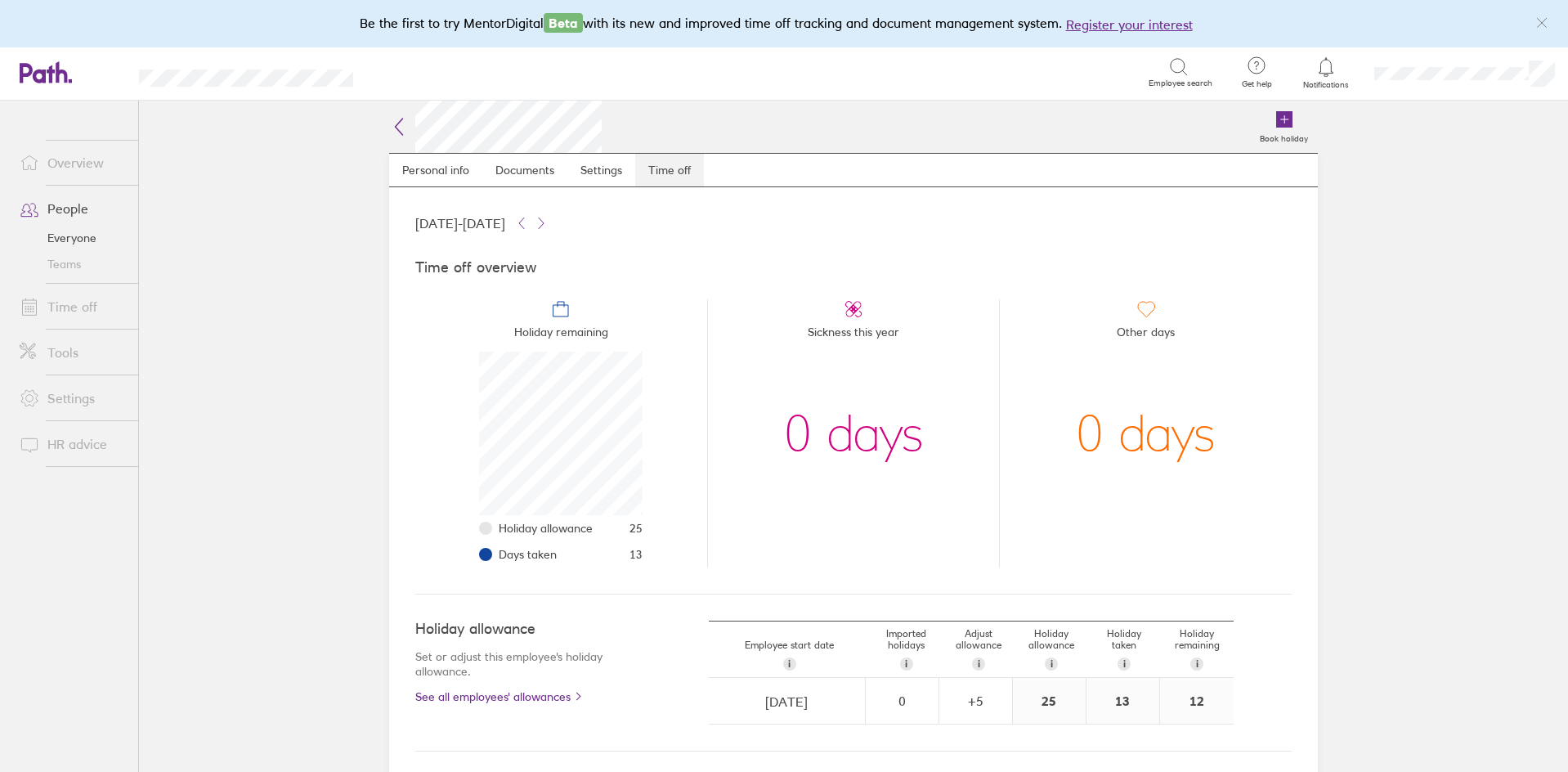
scroll to position [164, 164]
click at [64, 299] on link "Time off" at bounding box center [72, 307] width 131 height 32
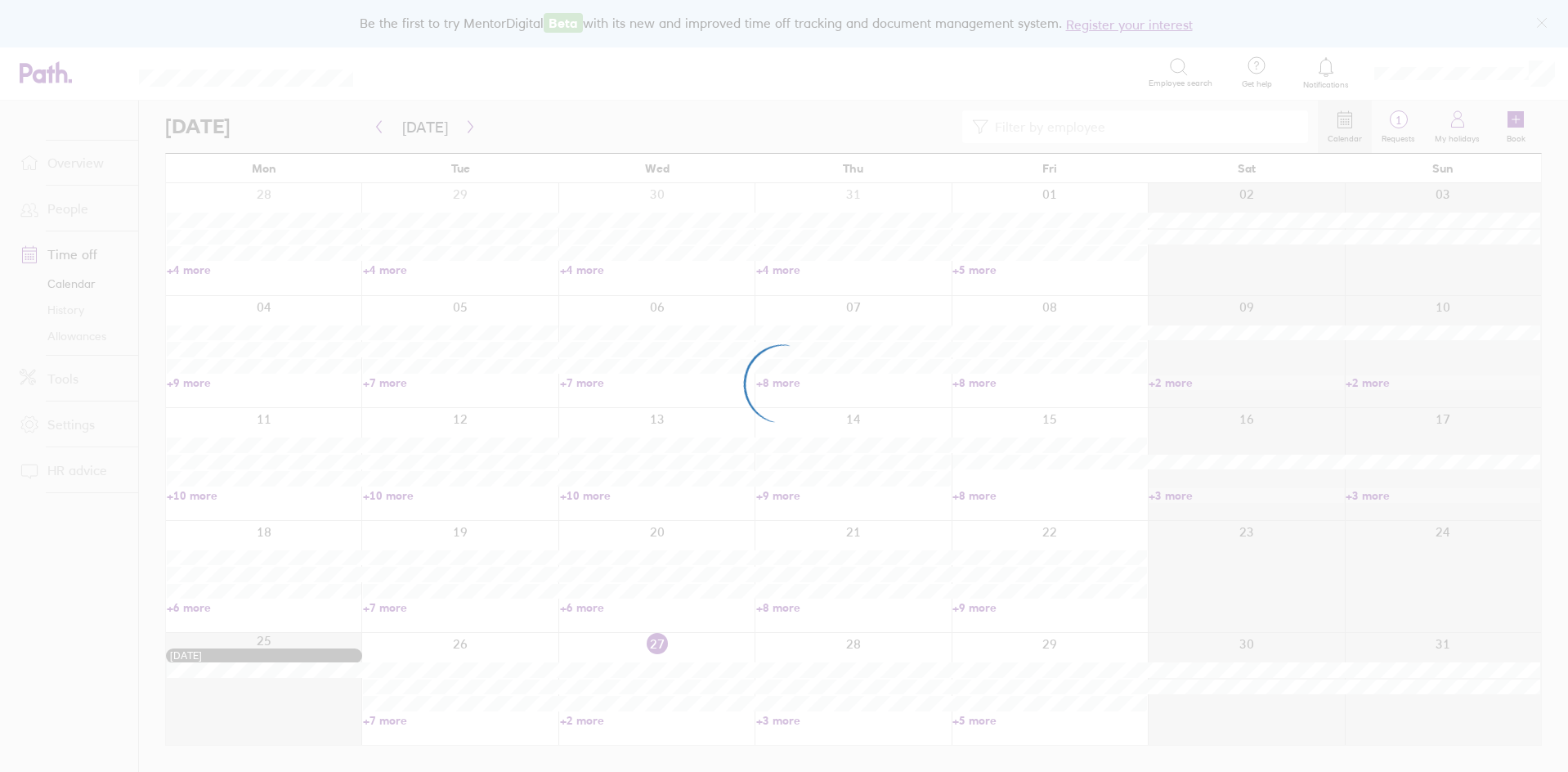
click at [454, 135] on div at bounding box center [784, 386] width 1568 height 772
click at [468, 129] on div at bounding box center [784, 386] width 1568 height 772
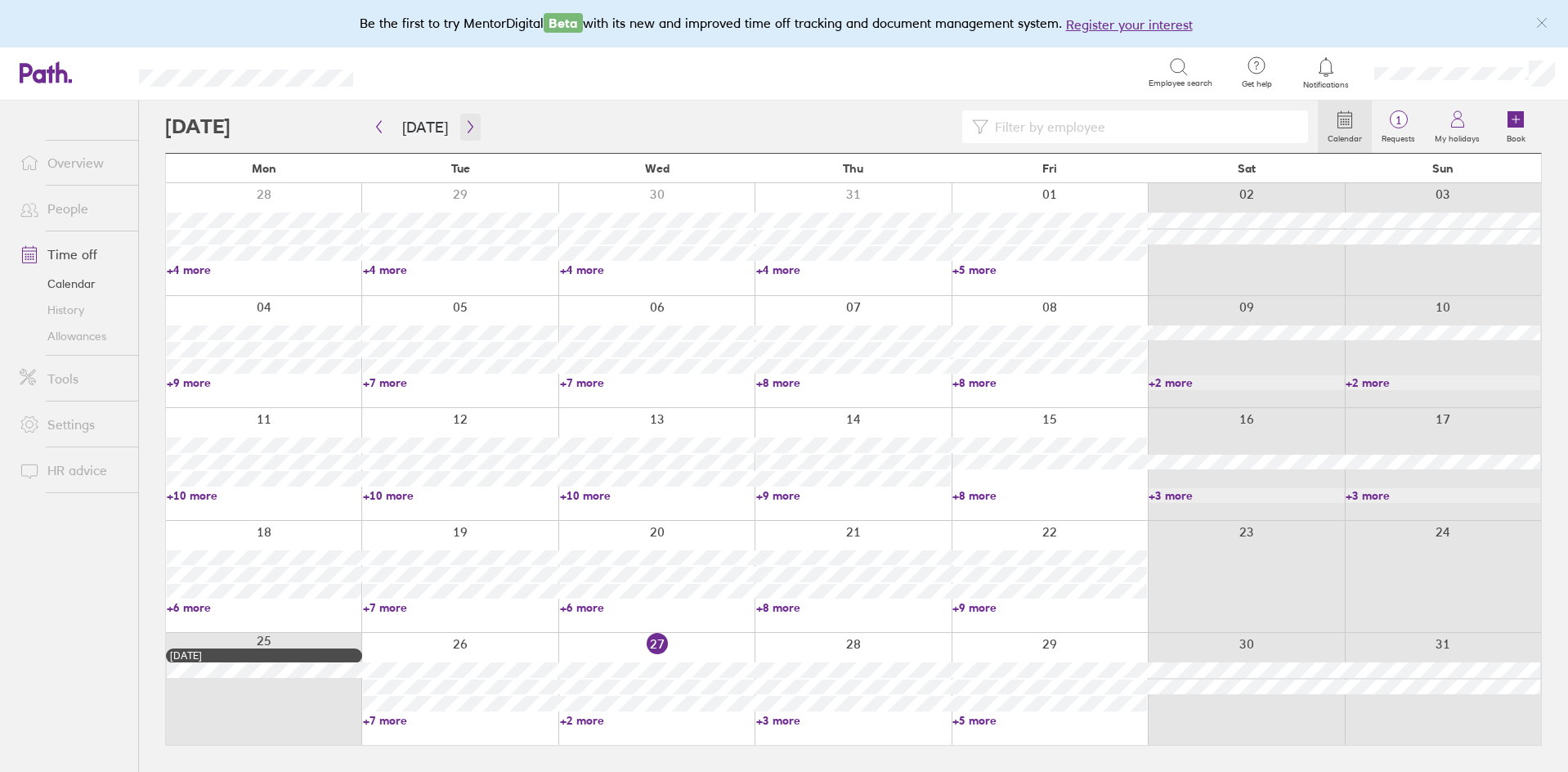
click at [467, 124] on icon "button" at bounding box center [470, 127] width 12 height 13
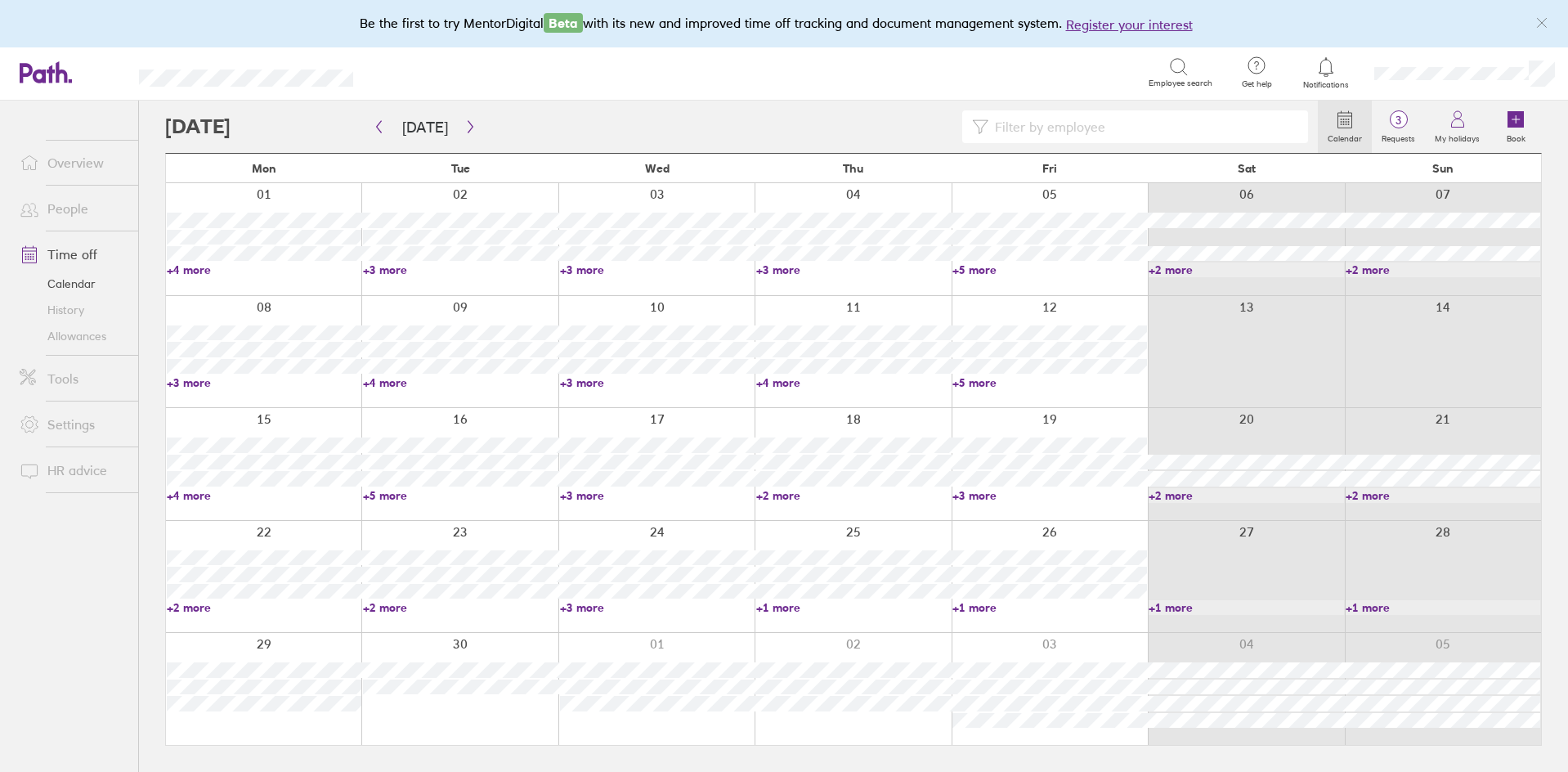
click at [180, 498] on link "+4 more" at bounding box center [264, 495] width 194 height 14
click at [1393, 131] on label "Requests" at bounding box center [1399, 136] width 53 height 14
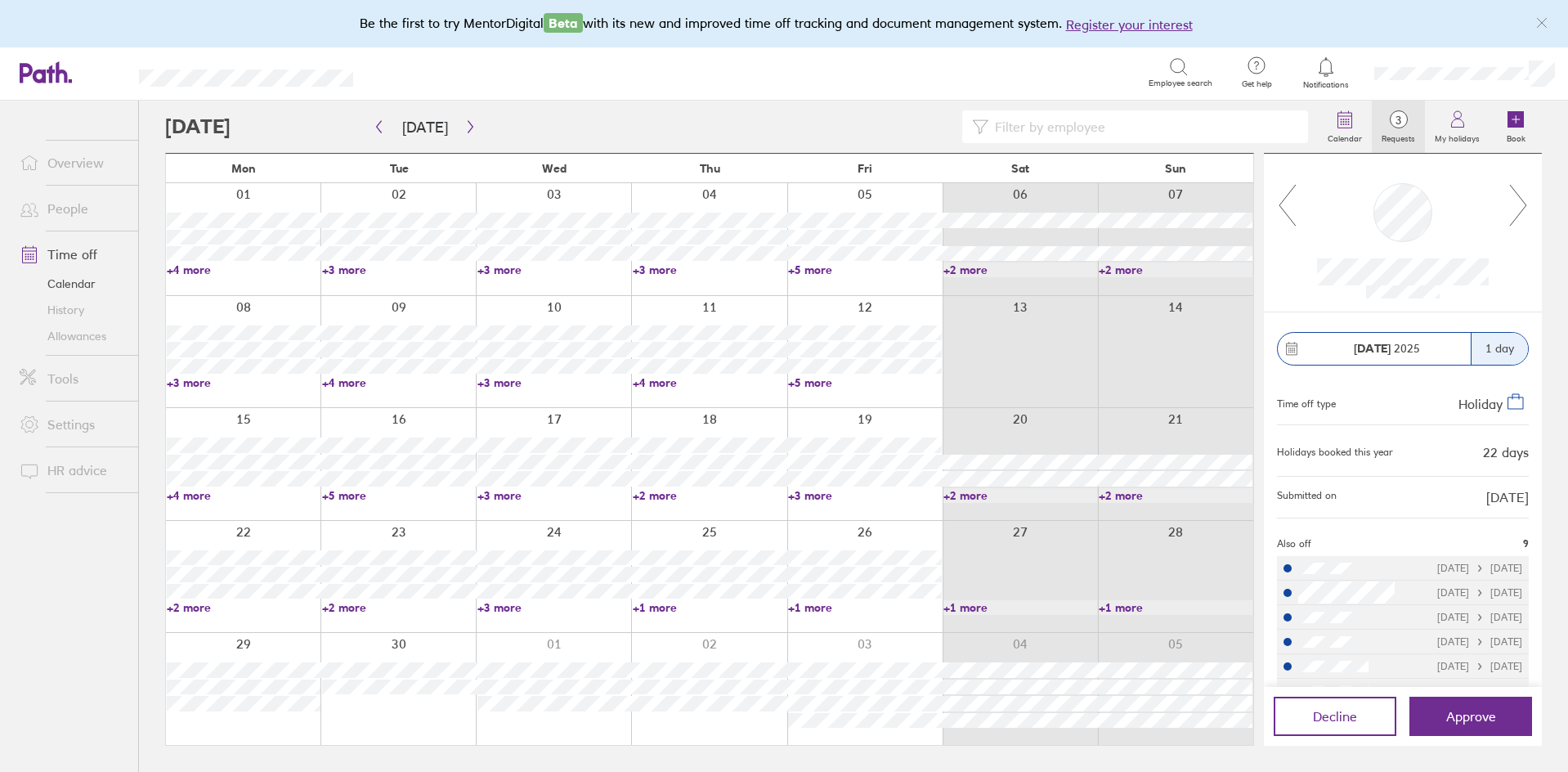
click at [1519, 208] on icon at bounding box center [1518, 205] width 20 height 44
click at [352, 494] on link "+5 more" at bounding box center [400, 495] width 154 height 14
click at [497, 493] on link "+3 more" at bounding box center [555, 495] width 154 height 14
click at [503, 491] on link "+3 more" at bounding box center [555, 495] width 154 height 14
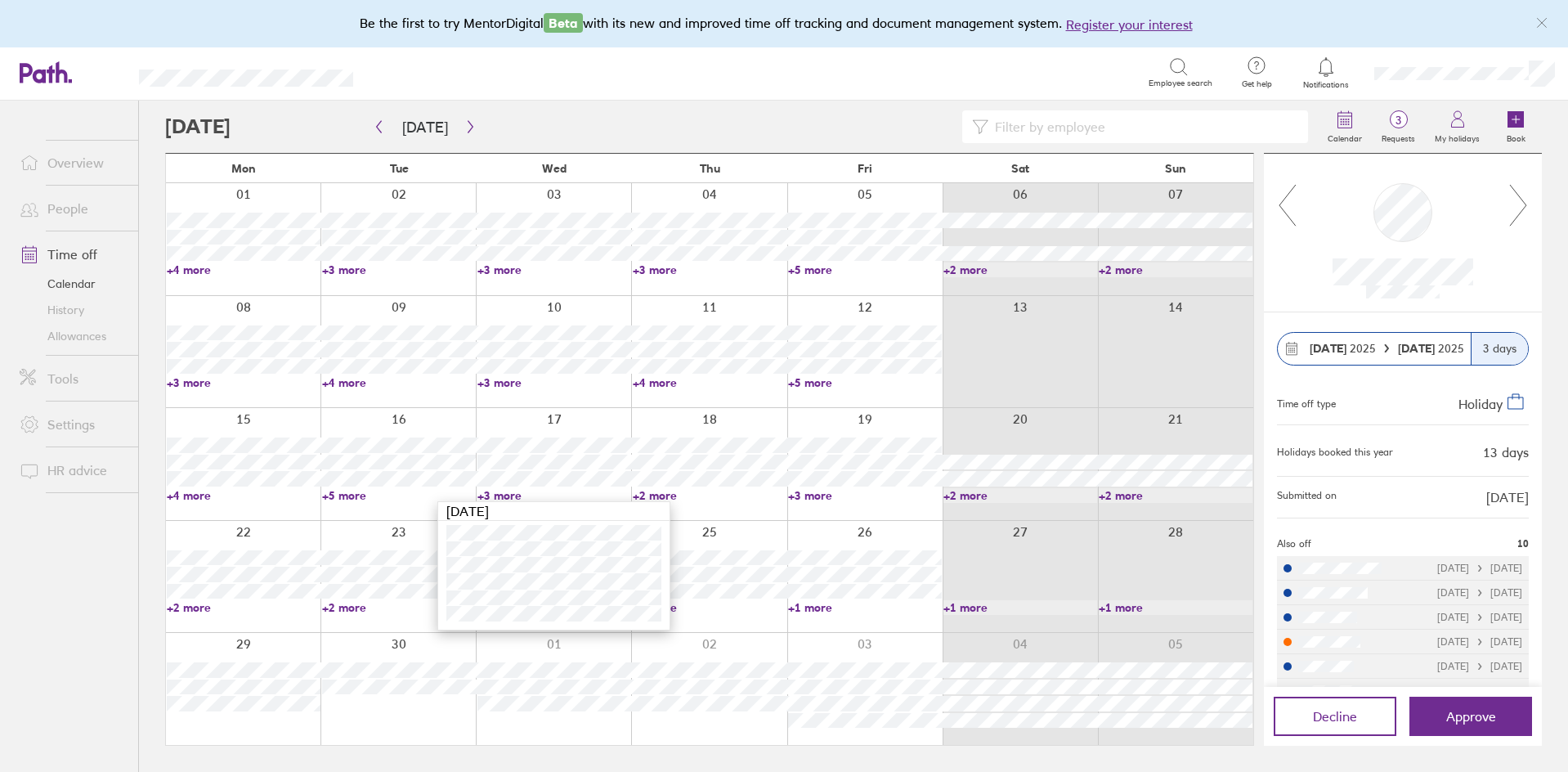
click at [503, 492] on link "+3 more" at bounding box center [555, 495] width 154 height 14
click at [1460, 721] on span "Approve" at bounding box center [1471, 716] width 49 height 14
click at [1503, 300] on div at bounding box center [1402, 233] width 278 height 158
